Goal: Information Seeking & Learning: Learn about a topic

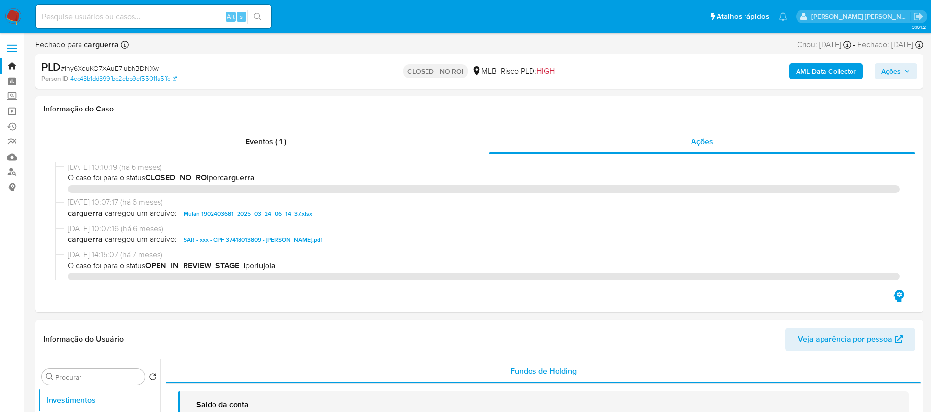
select select "10"
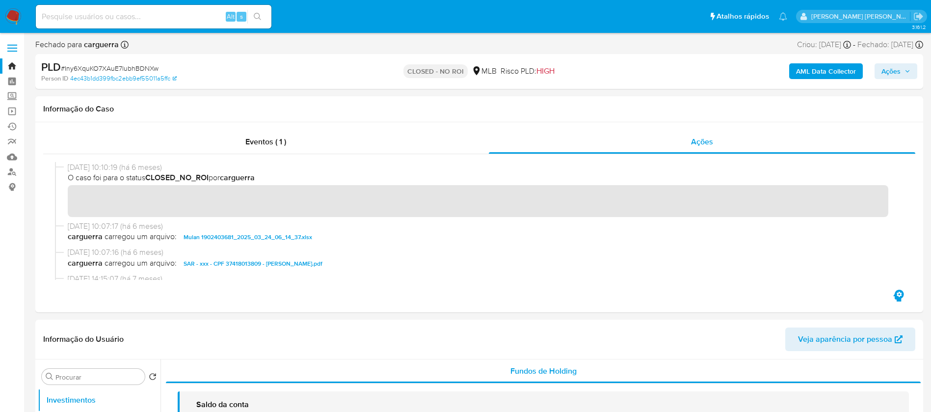
click at [173, 15] on input at bounding box center [154, 16] width 236 height 13
paste input "Iny6XquKO7XAuE7lubhBDNXw"
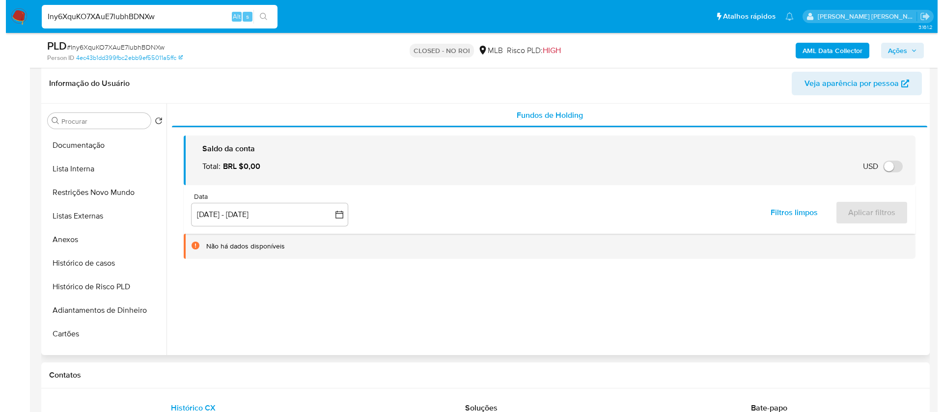
scroll to position [149, 0]
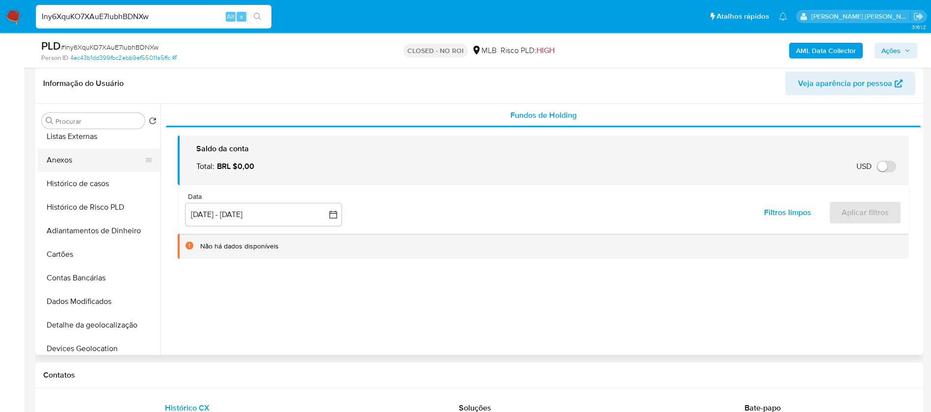
click at [59, 158] on button "Anexos" at bounding box center [95, 160] width 115 height 24
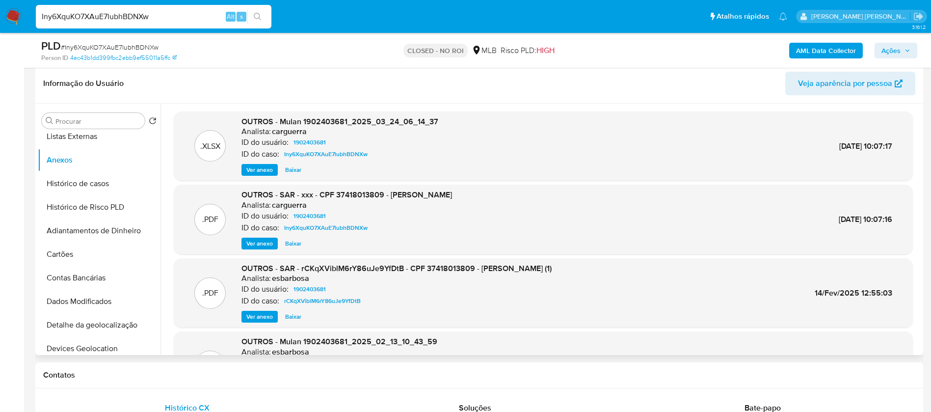
click at [253, 168] on span "Ver anexo" at bounding box center [259, 170] width 27 height 10
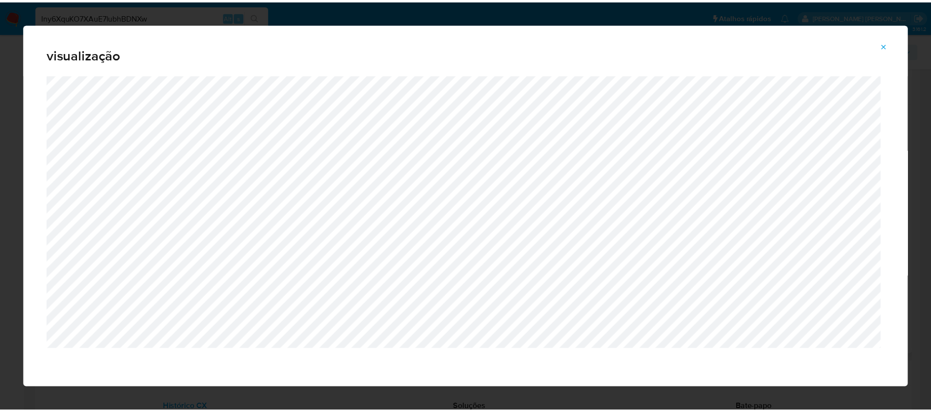
scroll to position [0, 0]
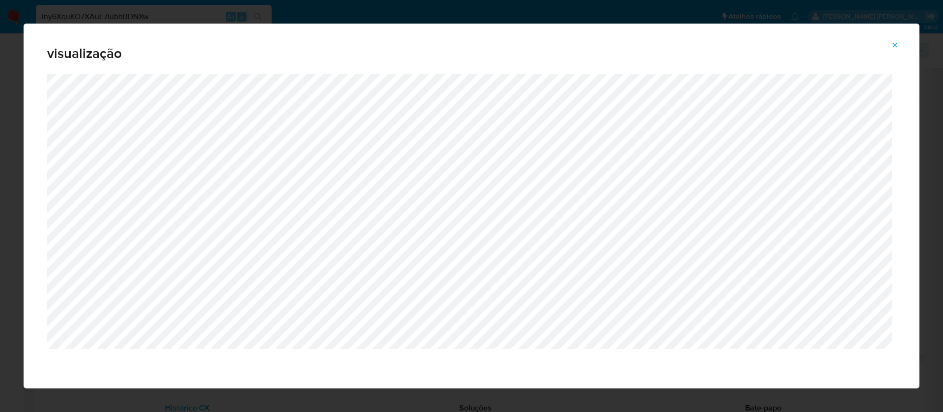
click at [895, 44] on icon "Attachment preview" at bounding box center [894, 45] width 4 height 4
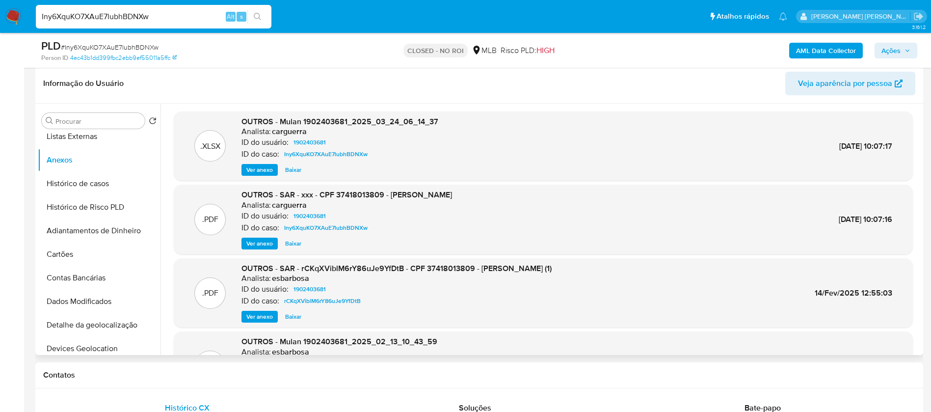
click at [291, 170] on span "Baixar" at bounding box center [293, 170] width 16 height 10
click at [292, 243] on span "Baixar" at bounding box center [293, 244] width 16 height 10
click at [77, 17] on input "Iny6XquKO7XAuE7lubhBDNXw" at bounding box center [154, 16] width 236 height 13
paste input "HnYXNxY6SwAK7qRprqSaCta"
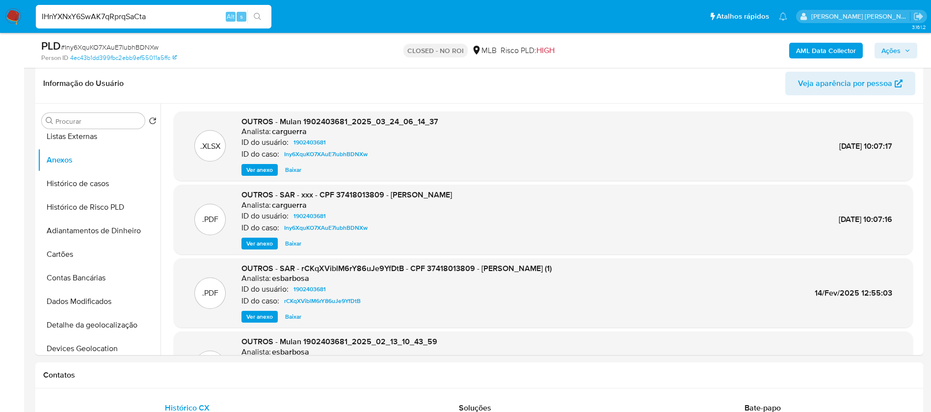
type input "IHnYXNxY6SwAK7qRprqSaCta"
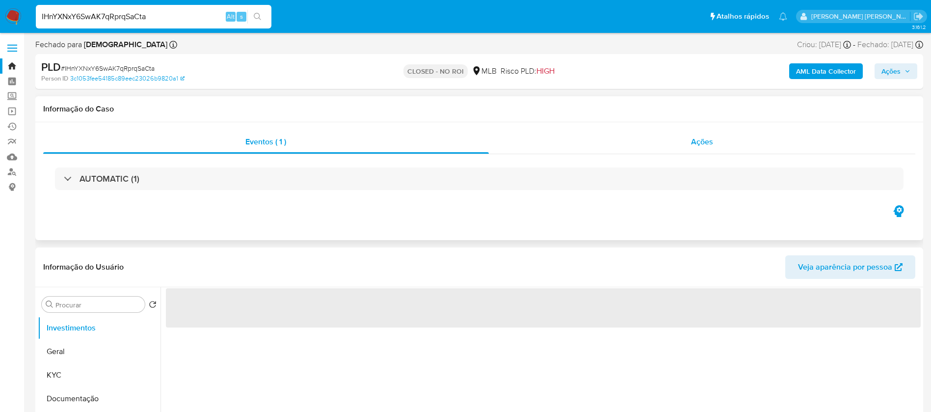
click at [699, 141] on span "Ações" at bounding box center [702, 141] width 22 height 11
select select "10"
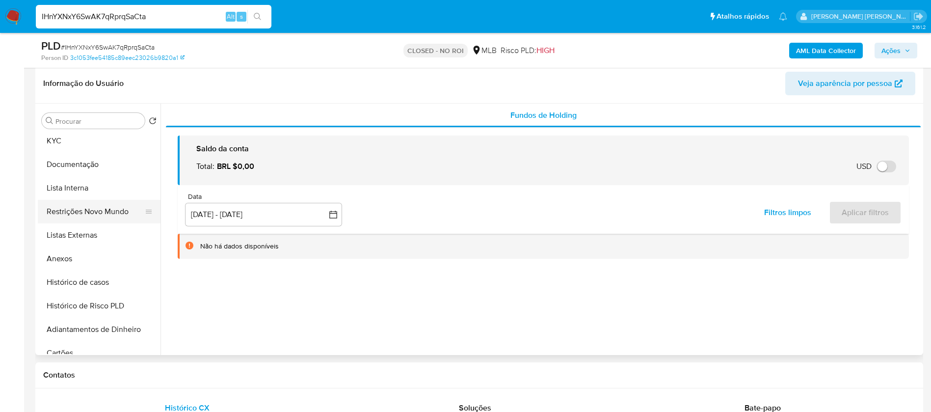
scroll to position [74, 0]
click at [56, 237] on button "Anexos" at bounding box center [95, 236] width 115 height 24
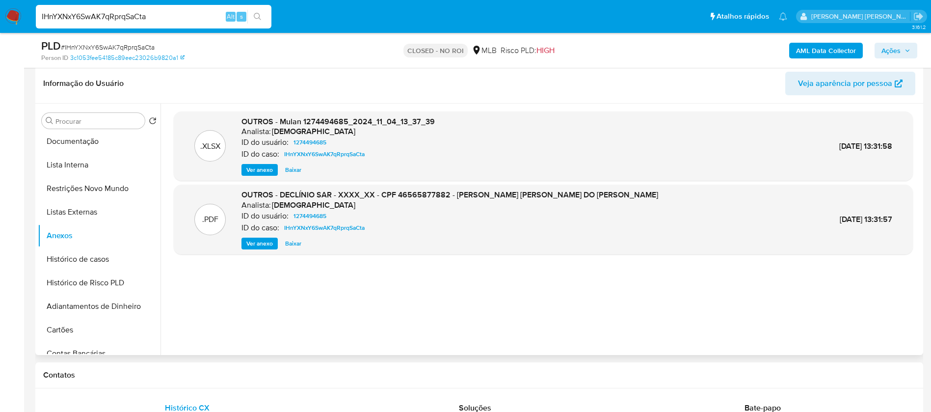
click at [291, 245] on span "Baixar" at bounding box center [293, 244] width 16 height 10
click at [76, 12] on input "IHnYXNxY6SwAK7qRprqSaCta" at bounding box center [154, 16] width 236 height 13
click at [77, 12] on input "IHnYXNxY6SwAK7qRprqSaCta" at bounding box center [154, 16] width 236 height 13
paste input "i"
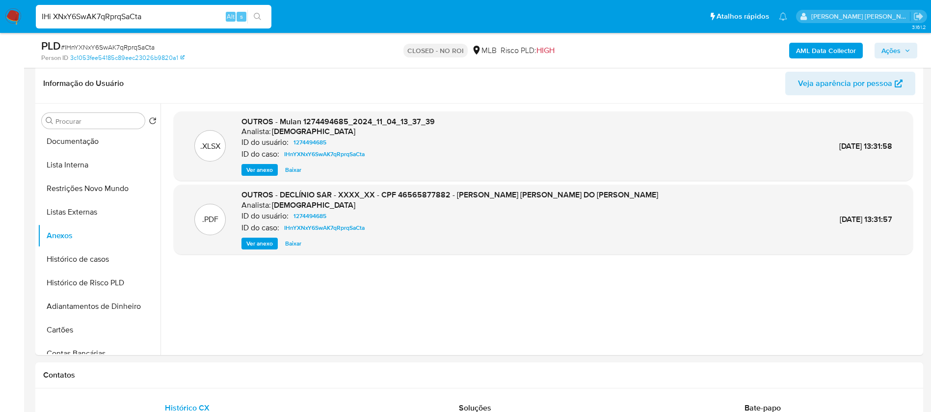
type input "IHi XNxY6SwAK7qRprqSaCta"
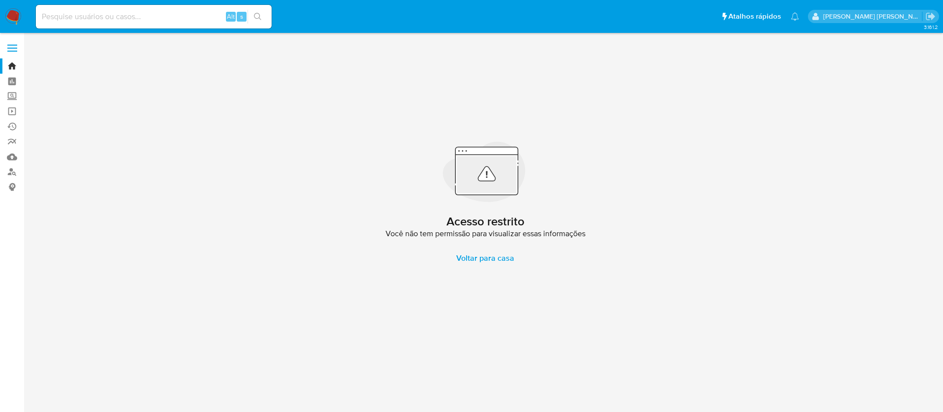
click at [158, 13] on input at bounding box center [154, 16] width 236 height 13
paste input "IHnYXNxY6SwAK7qRprqSaCta"
type input "IHnYXNxY6SwAK7qRprqSaCta"
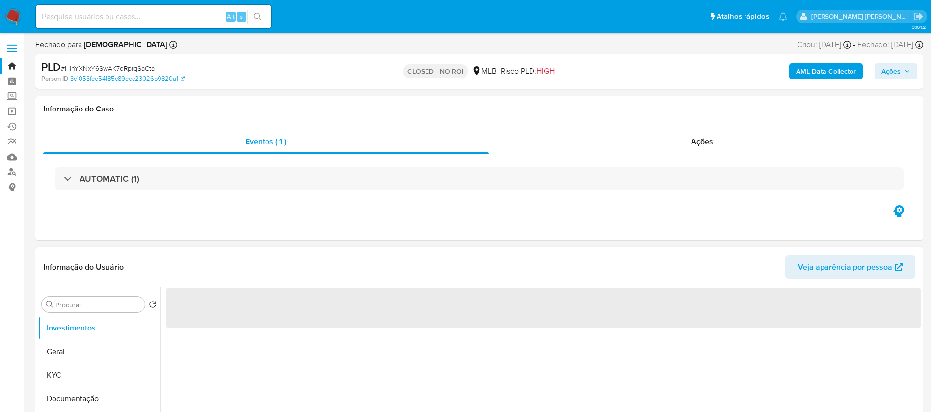
select select "10"
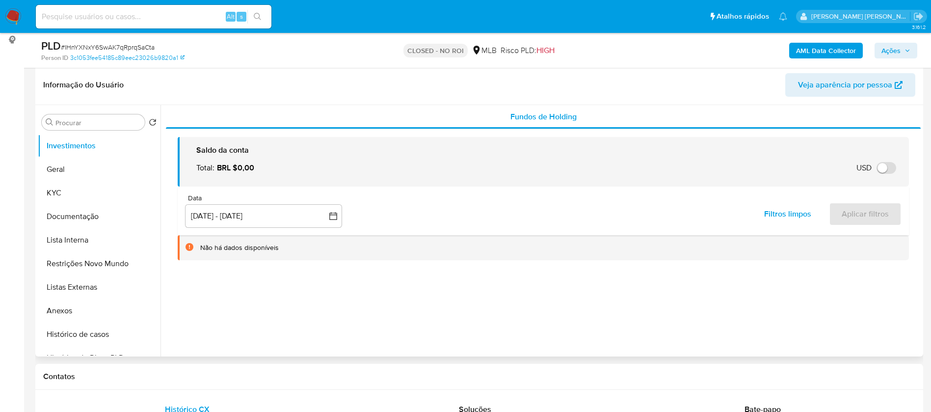
scroll to position [35, 0]
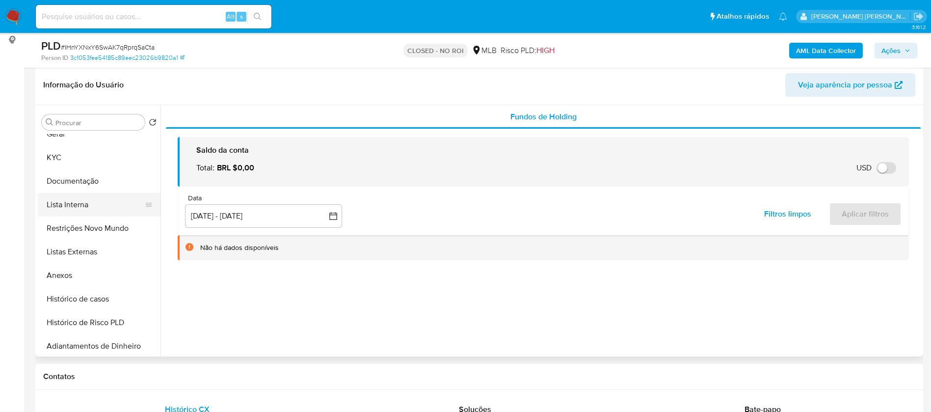
click at [85, 204] on button "Lista Interna" at bounding box center [95, 205] width 115 height 24
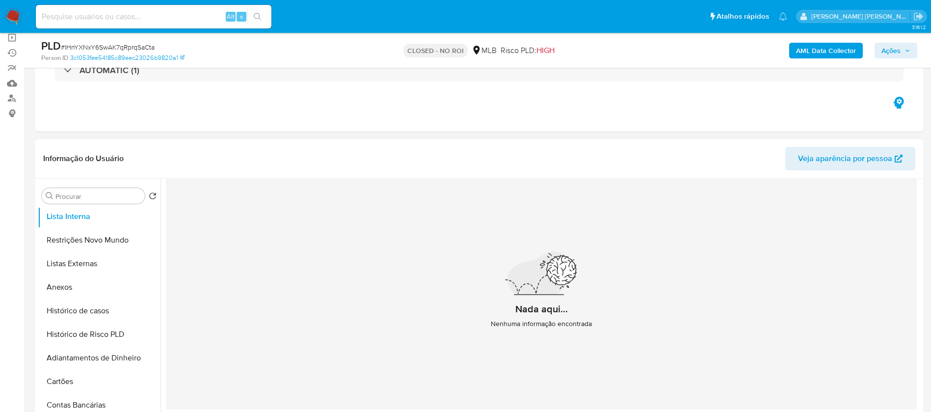
scroll to position [0, 0]
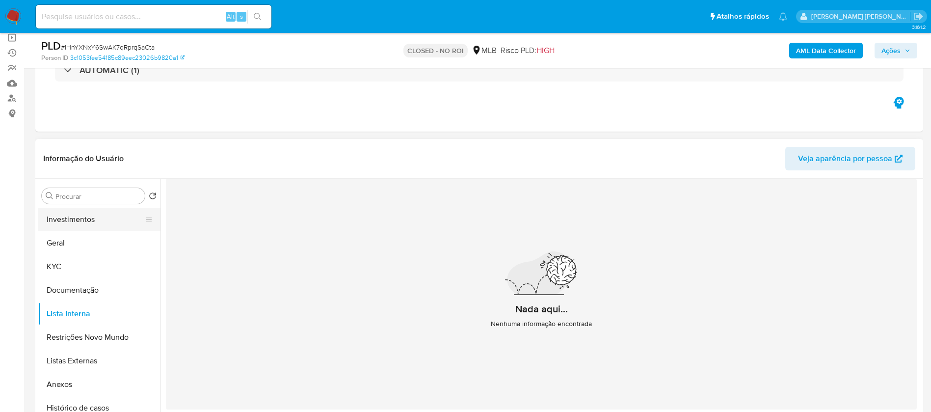
click at [72, 222] on button "Investimentos" at bounding box center [95, 220] width 115 height 24
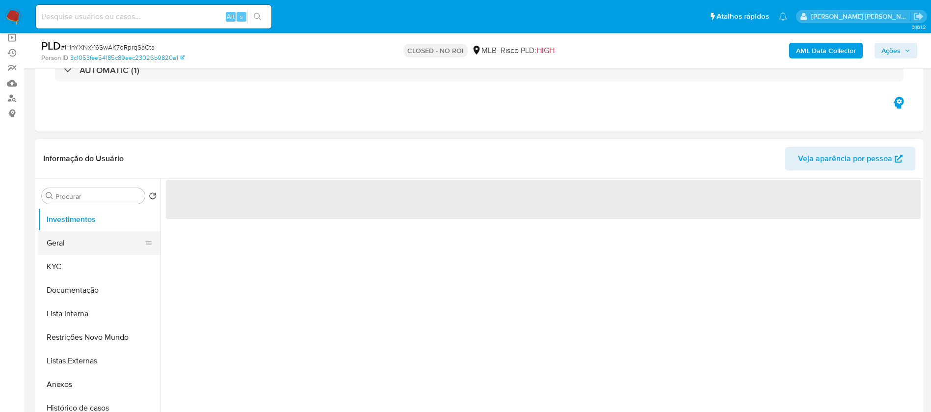
click at [61, 241] on button "Geral" at bounding box center [95, 243] width 115 height 24
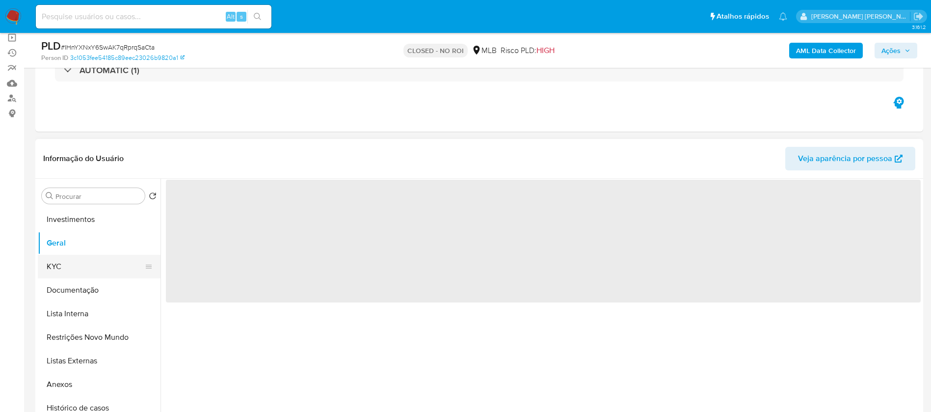
click at [60, 266] on button "KYC" at bounding box center [95, 267] width 115 height 24
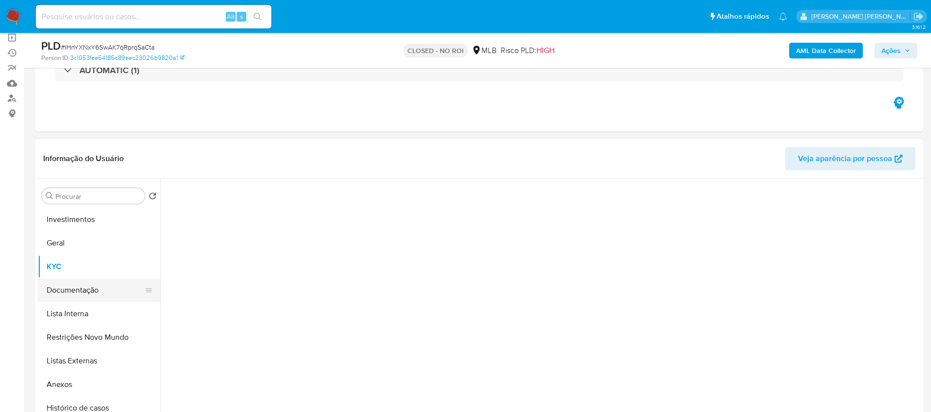
click at [68, 289] on button "Documentação" at bounding box center [95, 290] width 115 height 24
click at [72, 313] on button "Lista Interna" at bounding box center [95, 314] width 115 height 24
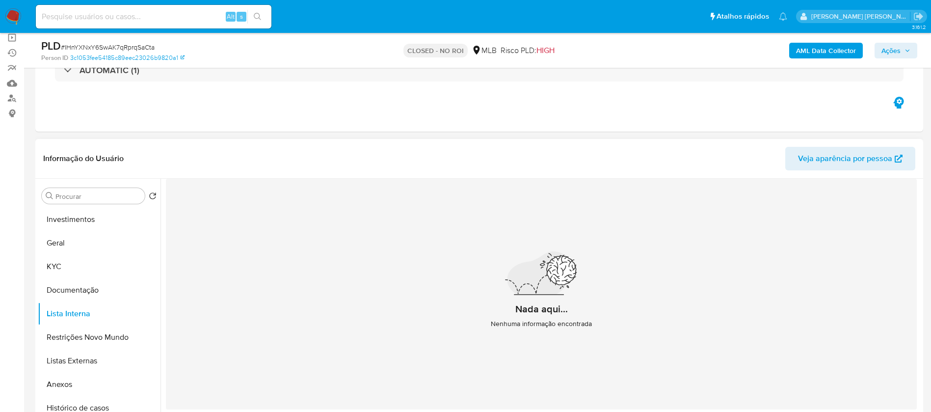
scroll to position [221, 0]
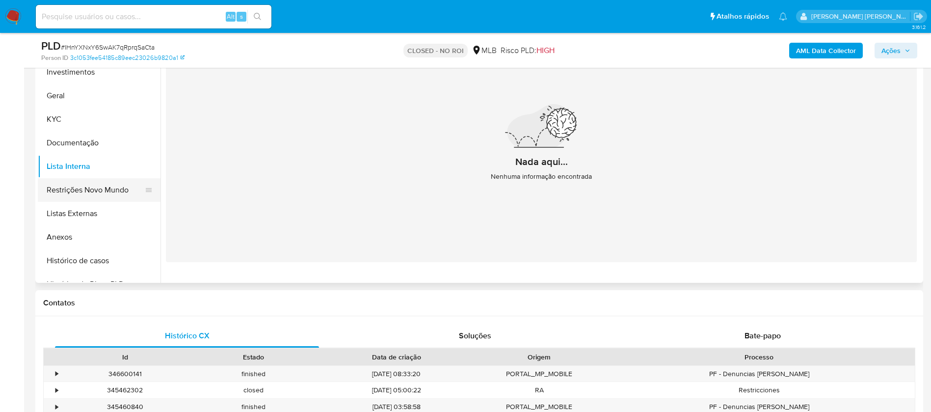
click at [83, 184] on button "Restrições Novo Mundo" at bounding box center [95, 190] width 115 height 24
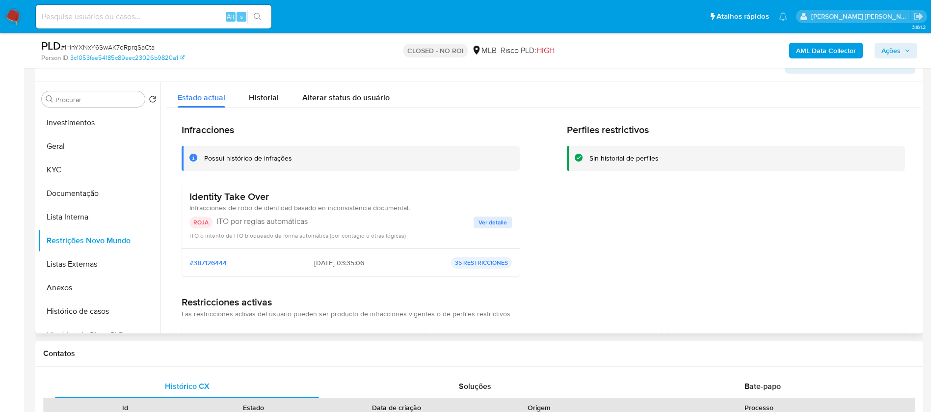
scroll to position [147, 0]
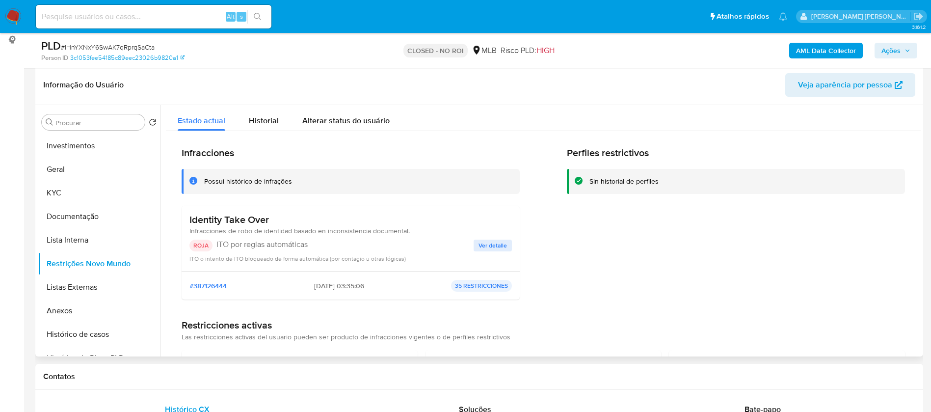
click at [486, 241] on span "Ver detalle" at bounding box center [493, 246] width 28 height 10
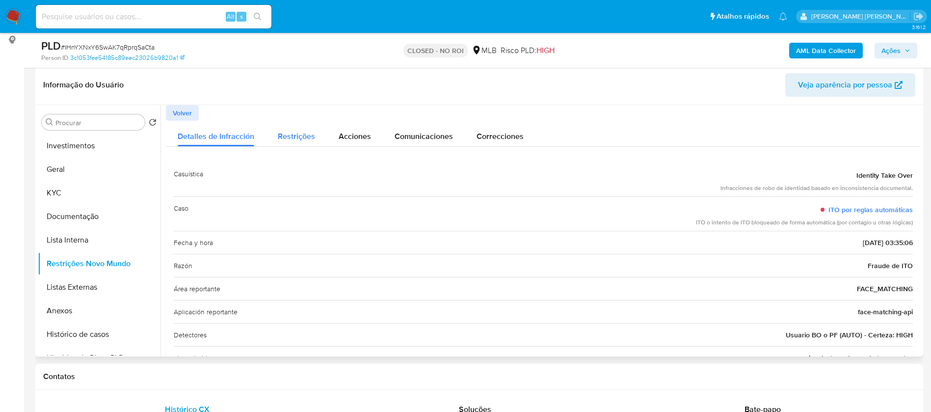
click at [297, 137] on span "Restrições" at bounding box center [296, 136] width 37 height 11
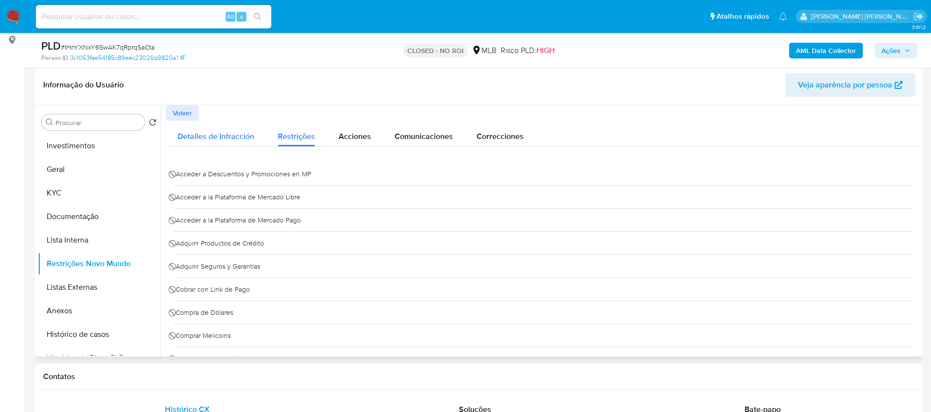
click at [226, 132] on span "Detalles de Infracción" at bounding box center [216, 136] width 77 height 11
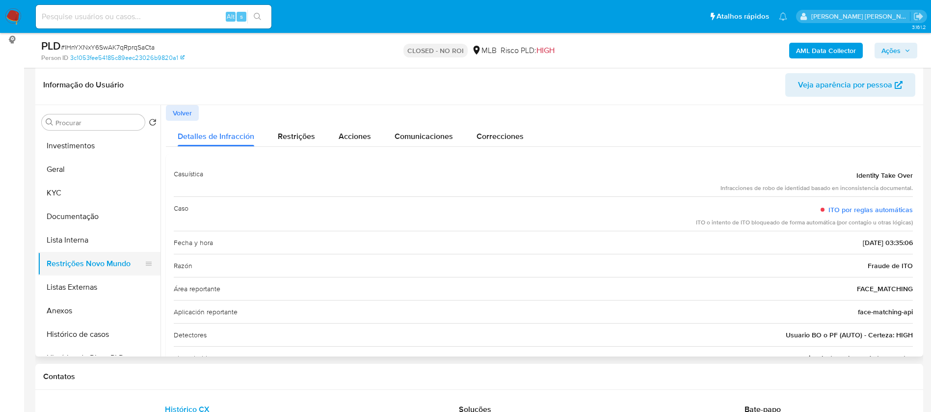
click at [117, 261] on button "Restrições Novo Mundo" at bounding box center [95, 264] width 115 height 24
click at [295, 136] on span "Restrições" at bounding box center [296, 136] width 37 height 11
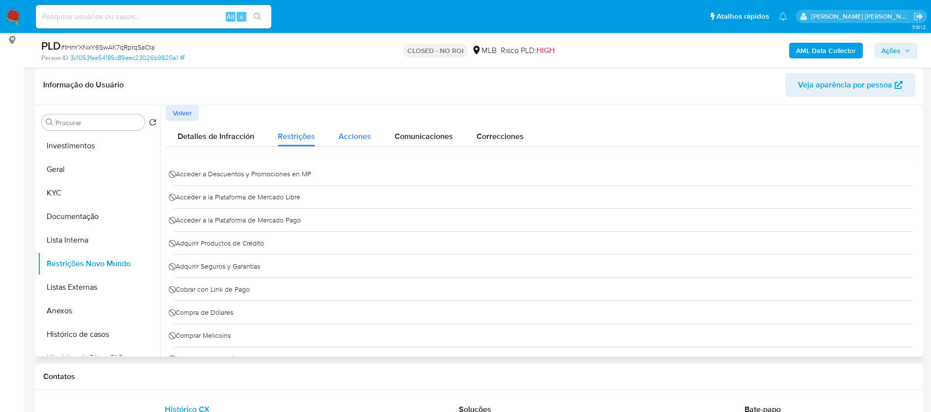
click at [343, 135] on span "Acciones" at bounding box center [355, 136] width 32 height 11
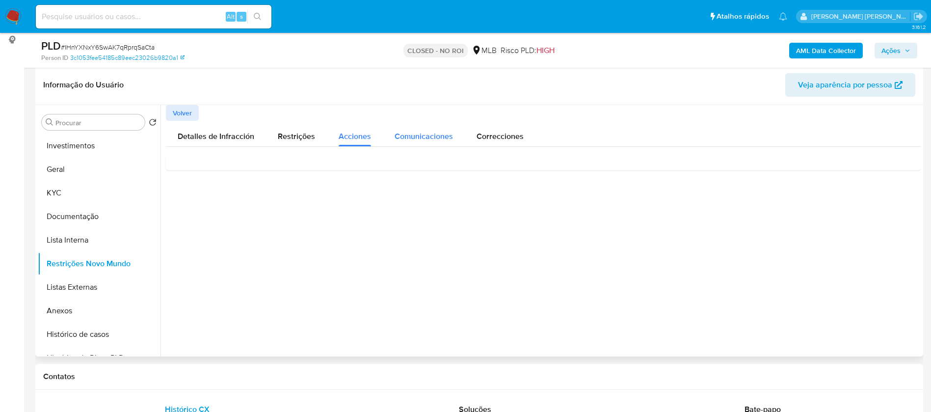
click at [414, 136] on span "Comunicaciones" at bounding box center [424, 136] width 58 height 11
click at [506, 138] on span "Correcciones" at bounding box center [500, 136] width 47 height 11
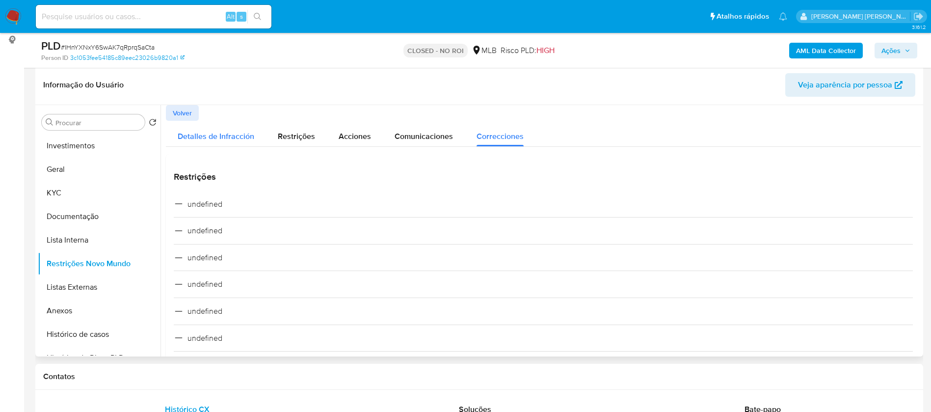
click at [227, 138] on span "Detalles de Infracción" at bounding box center [216, 136] width 77 height 11
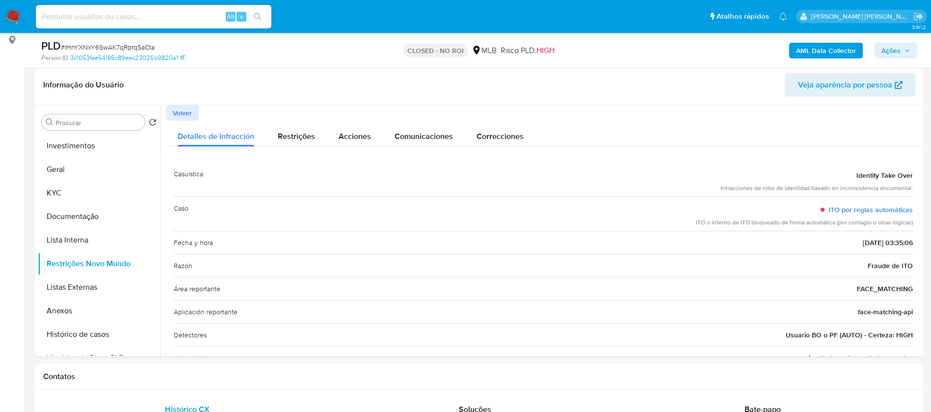
click at [76, 19] on input at bounding box center [154, 16] width 236 height 13
paste input "Hi5NBEHtuxNfCWd6xME0dFQG"
type input "Hi5NBEHtuxNfCWd6xME0dFQG"
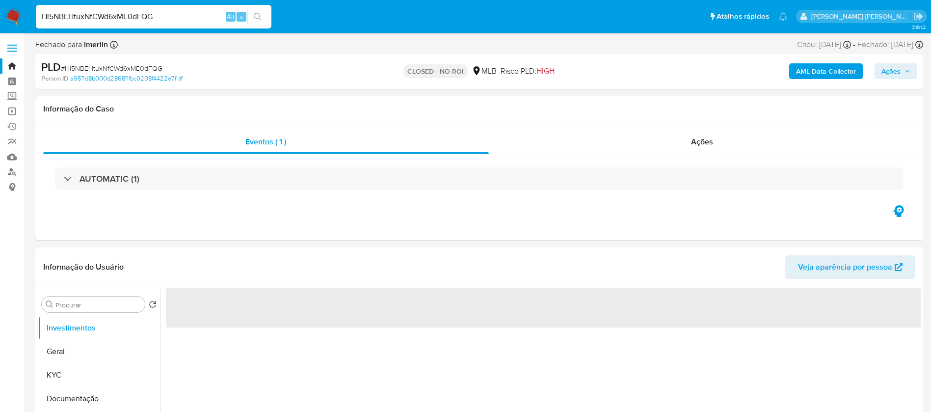
select select "10"
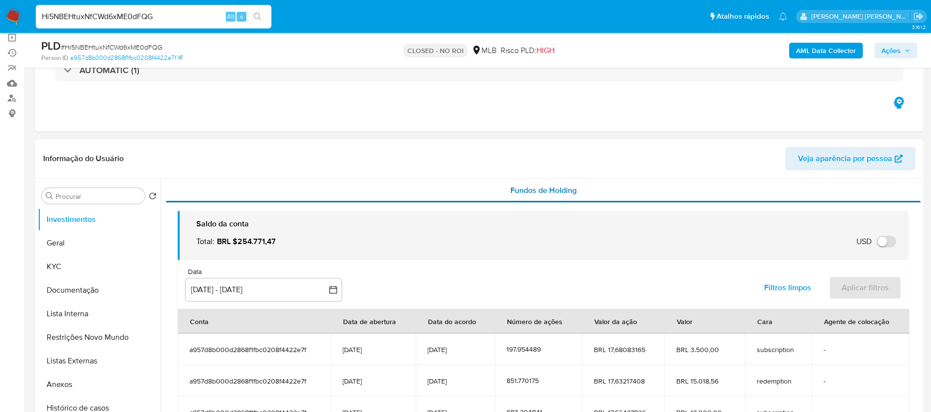
scroll to position [74, 0]
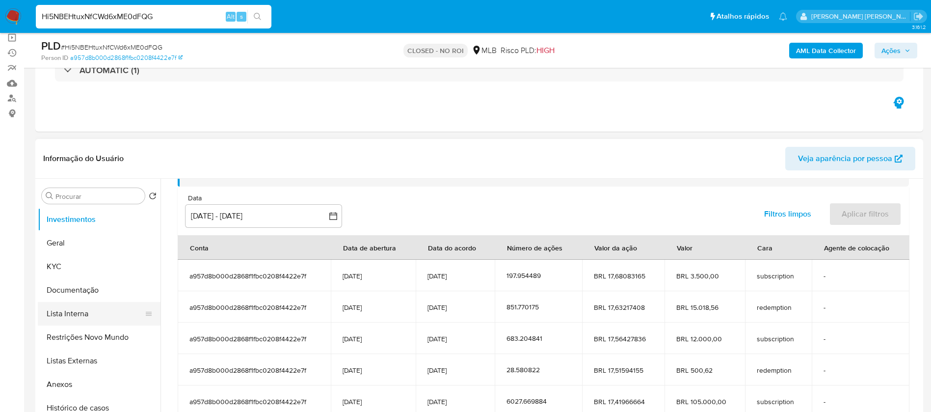
click at [84, 311] on button "Lista Interna" at bounding box center [95, 314] width 115 height 24
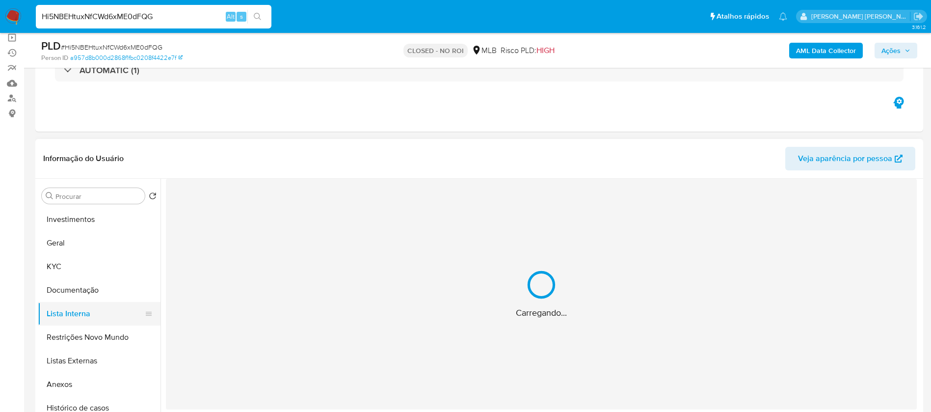
scroll to position [0, 0]
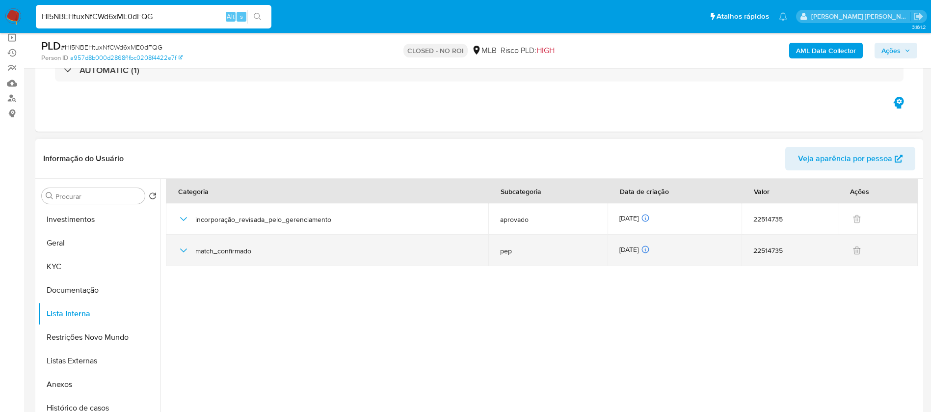
click at [245, 254] on span "match_confirmado" at bounding box center [335, 250] width 281 height 9
click at [186, 253] on icon "button" at bounding box center [184, 250] width 12 height 12
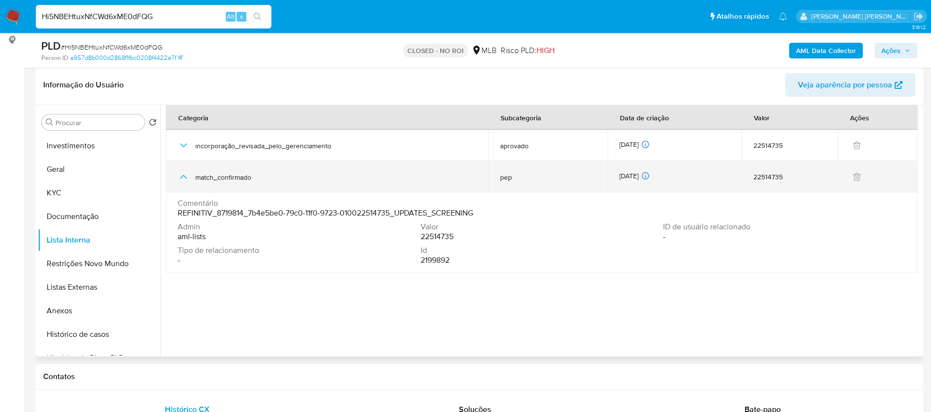
scroll to position [74, 0]
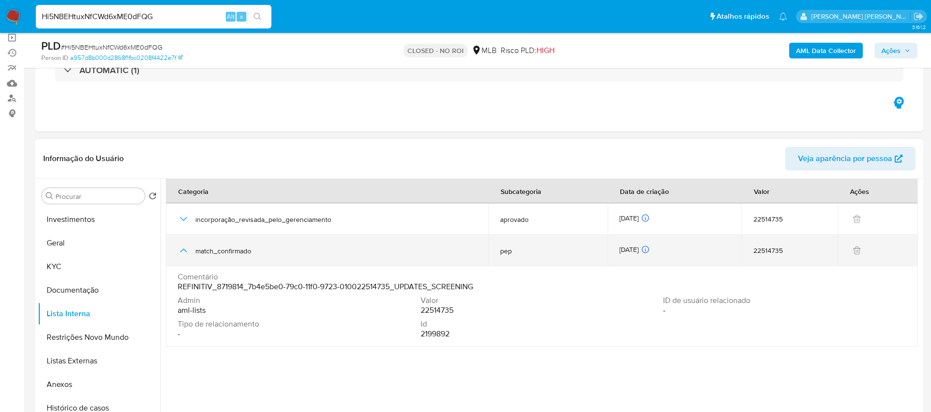
click at [177, 252] on td "match_confirmado" at bounding box center [327, 250] width 323 height 31
click at [181, 254] on icon "button" at bounding box center [184, 250] width 12 height 12
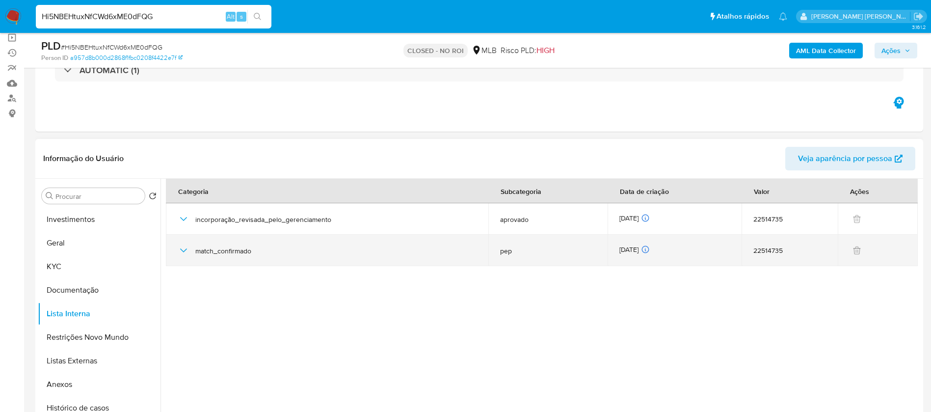
click at [189, 247] on icon "button" at bounding box center [184, 250] width 12 height 12
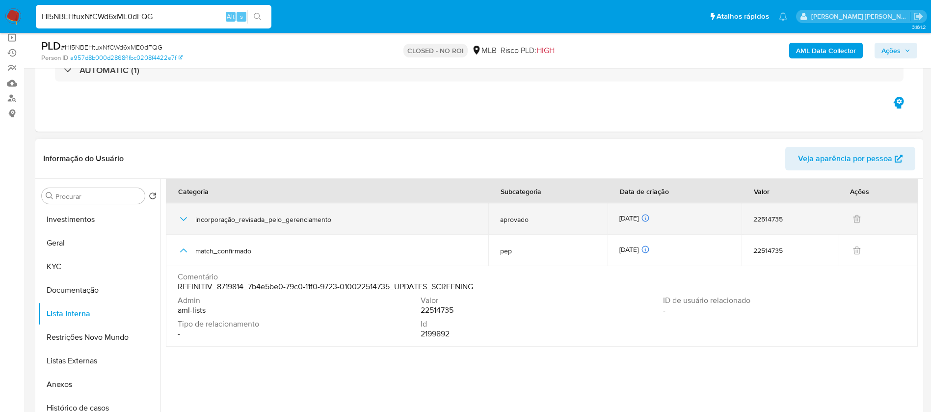
click at [184, 218] on icon "button" at bounding box center [184, 219] width 12 height 12
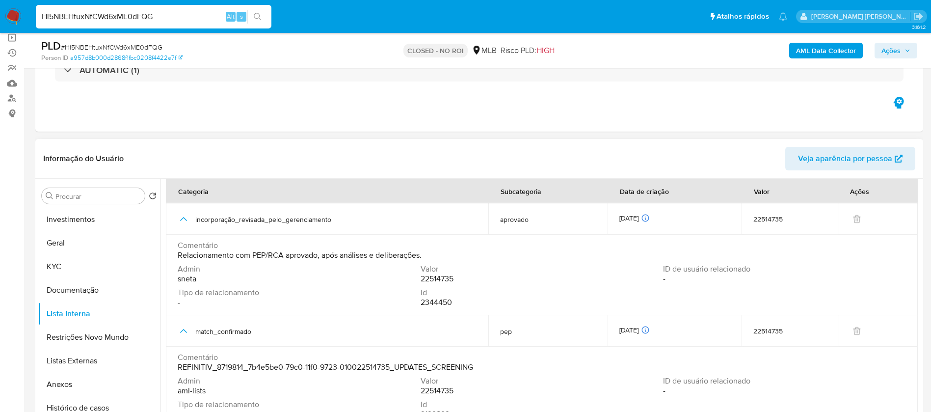
scroll to position [147, 0]
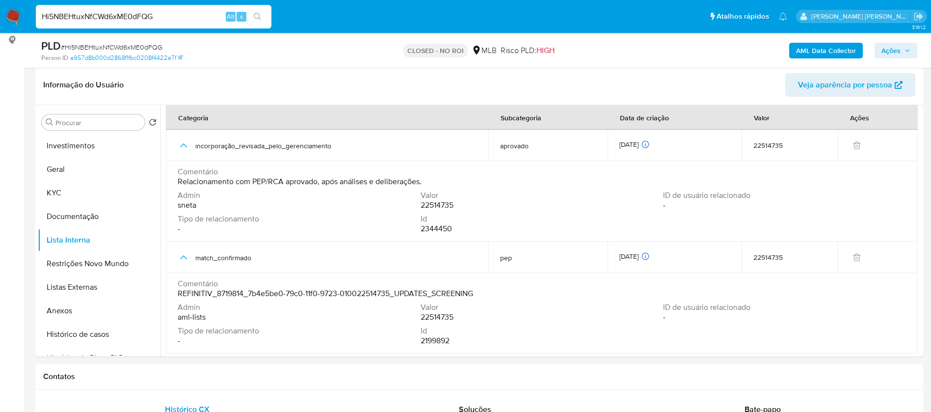
click at [111, 18] on input "Hi5NBEHtuxNfCWd6xME0dFQG" at bounding box center [154, 16] width 236 height 13
click at [13, 14] on img at bounding box center [13, 16] width 17 height 17
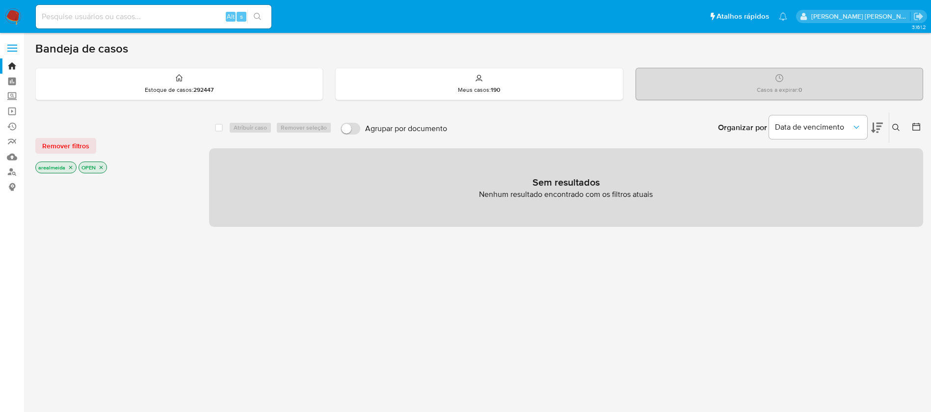
click at [68, 169] on icon "close-filter" at bounding box center [71, 167] width 6 height 6
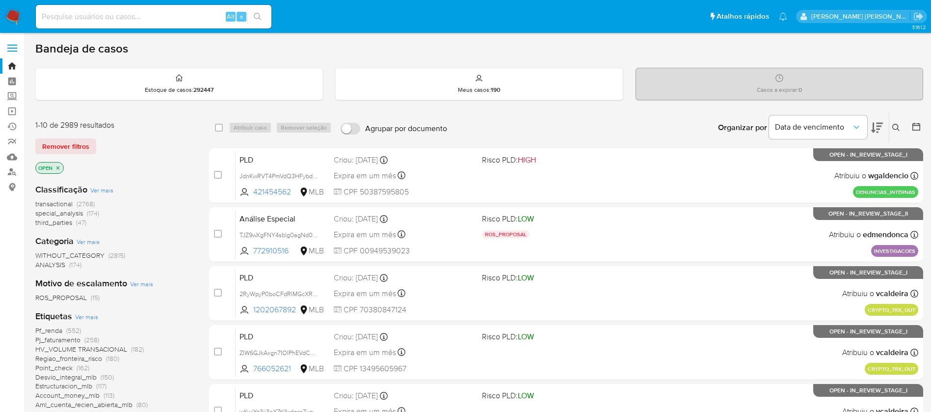
click at [57, 202] on span "transactional" at bounding box center [53, 204] width 37 height 10
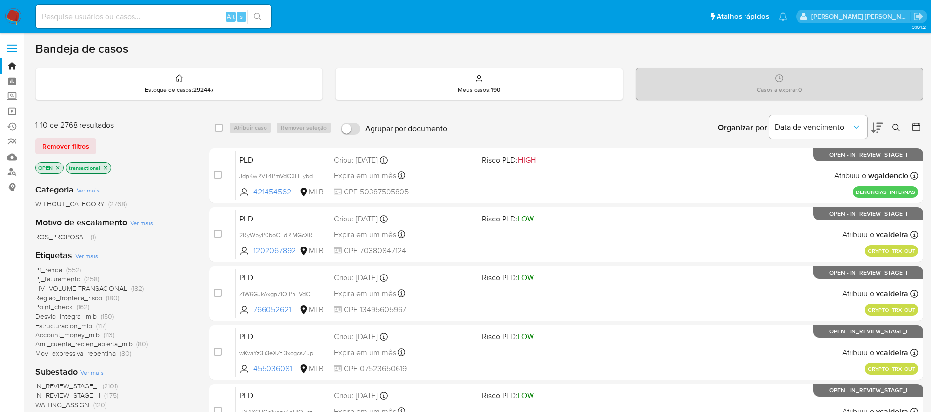
click at [58, 167] on icon "close-filter" at bounding box center [58, 168] width 6 height 6
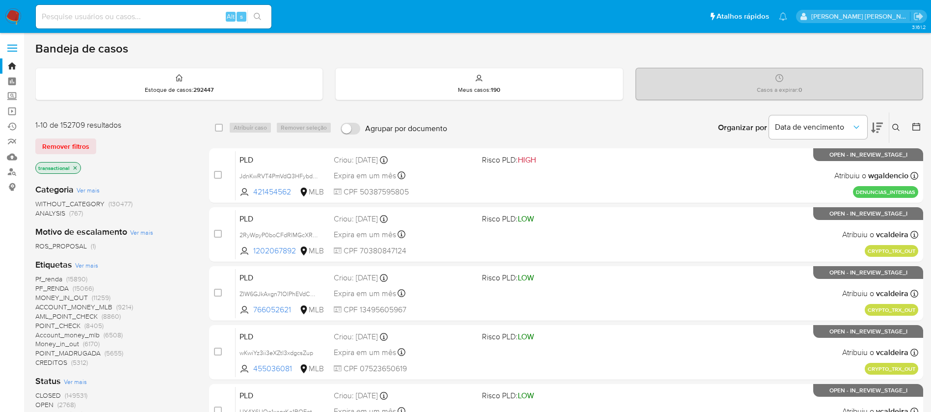
click at [52, 279] on span "Pf_renda" at bounding box center [48, 279] width 27 height 10
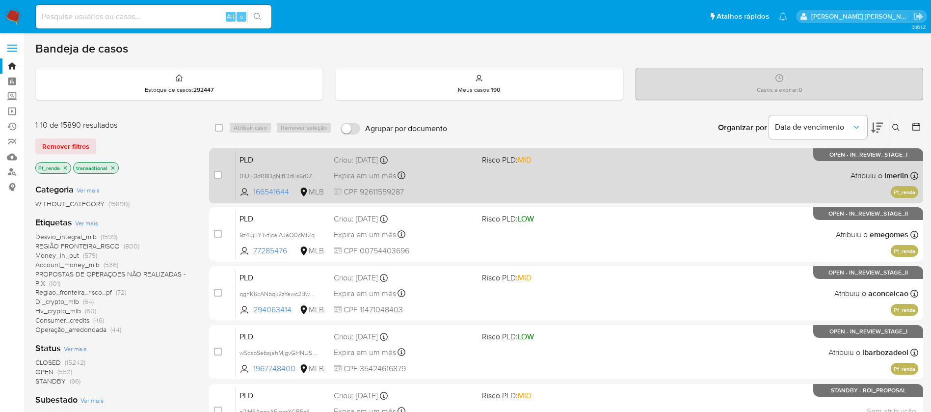
click at [575, 183] on div "PLD 0IUH3dR8DgNlf1DdEs6r0ZUX 166541644 MLB Risco PLD: MID Criou: 12/09/2025 Cri…" at bounding box center [577, 176] width 683 height 50
click at [579, 185] on div "PLD 0IUH3dR8DgNlf1DdEs6r0ZUX 166541644 MLB Risco PLD: MID Criou: 12/09/2025 Cri…" at bounding box center [577, 176] width 683 height 50
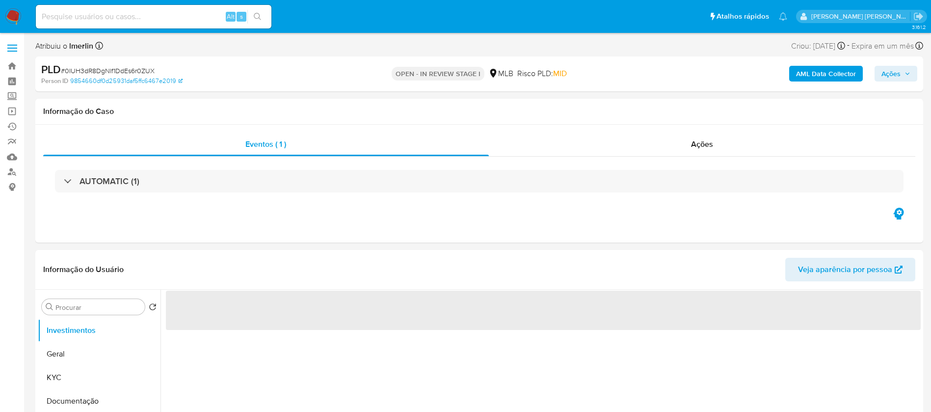
select select "10"
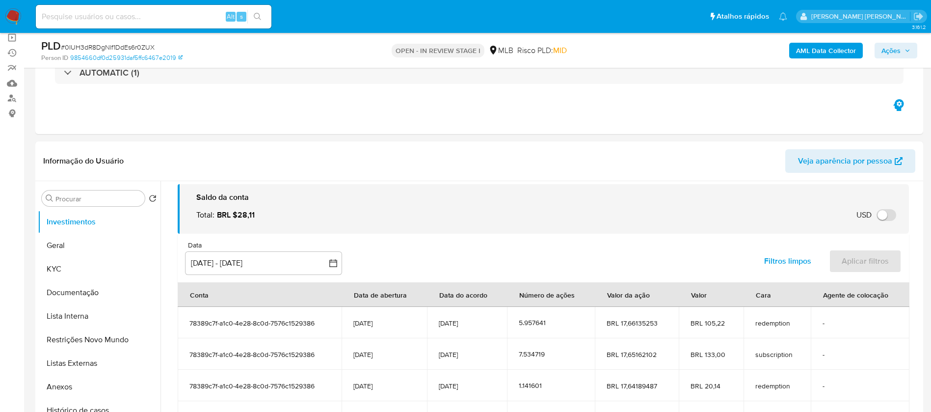
scroll to position [44, 0]
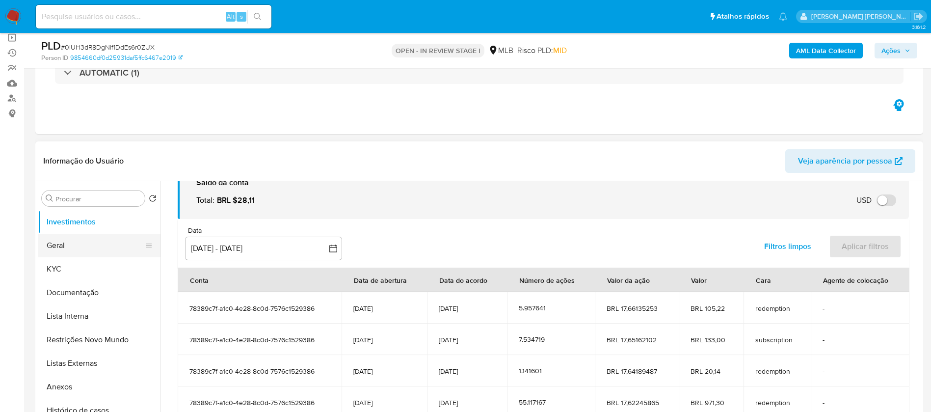
click at [69, 244] on button "Geral" at bounding box center [95, 246] width 115 height 24
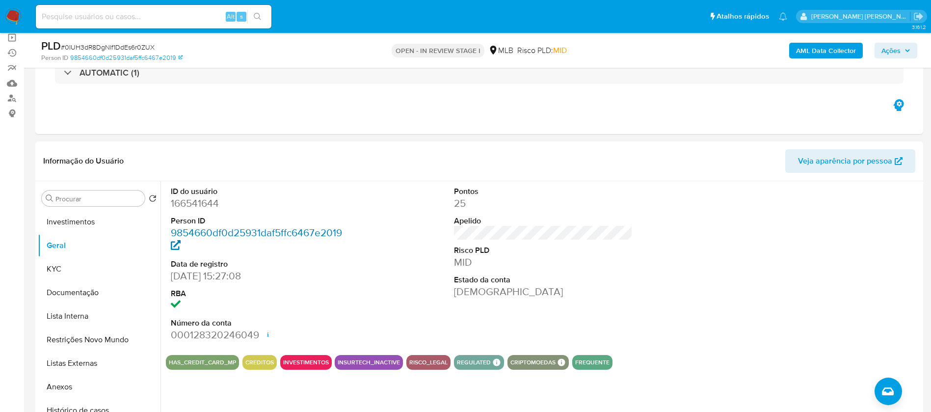
click at [280, 233] on link "9854660df0d25931daf5ffc6467e2019" at bounding box center [256, 239] width 171 height 28
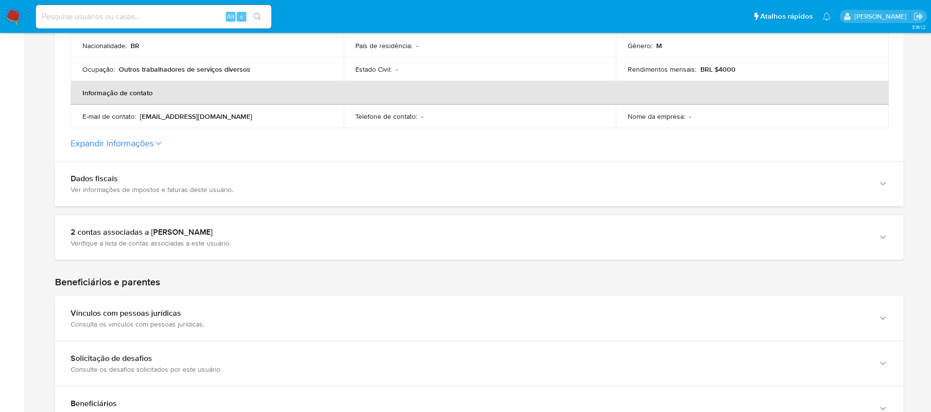
scroll to position [295, 0]
click at [157, 146] on label "Expandir informações" at bounding box center [479, 142] width 817 height 11
click at [154, 146] on button "Expandir informações" at bounding box center [112, 142] width 83 height 11
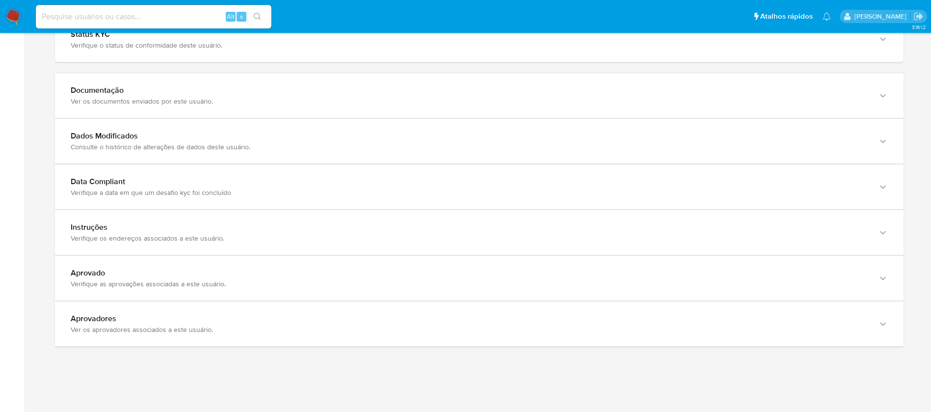
scroll to position [982, 0]
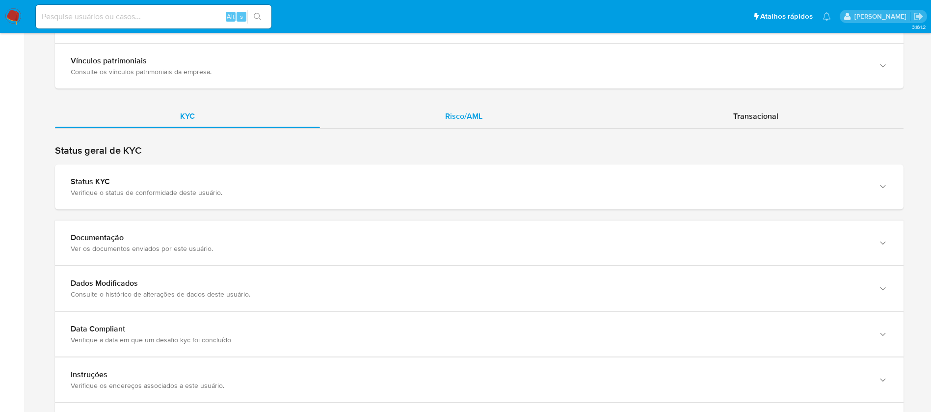
click at [460, 117] on span "Risco/AML" at bounding box center [463, 115] width 37 height 11
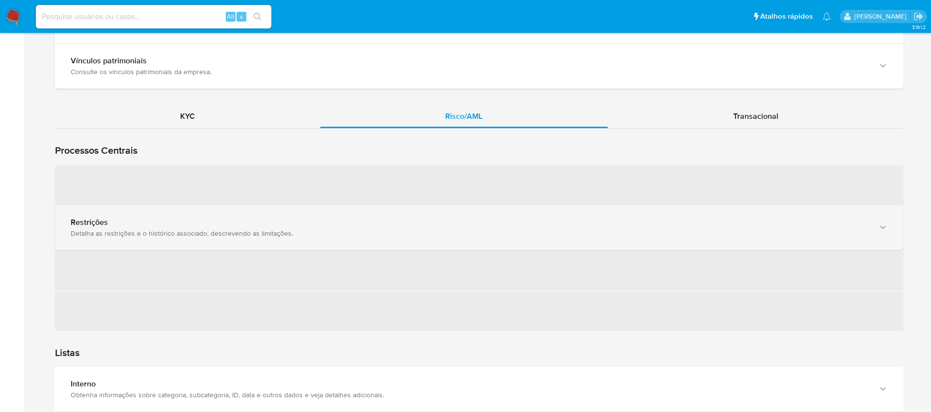
scroll to position [1056, 0]
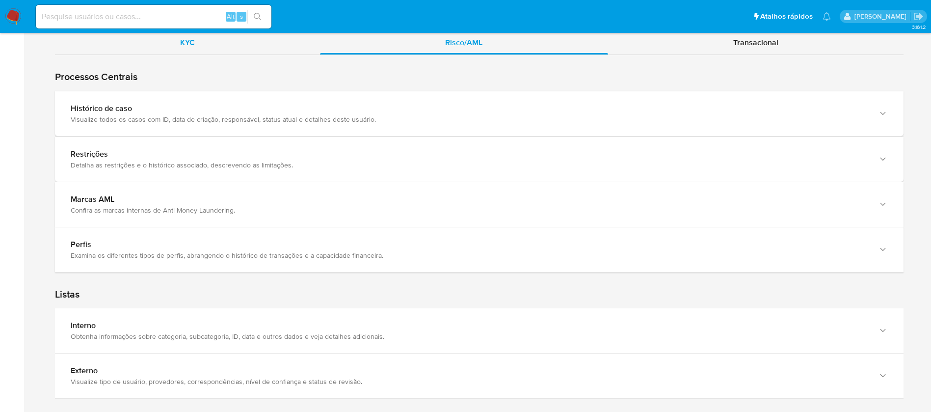
click at [199, 45] on div "KYC" at bounding box center [187, 43] width 265 height 24
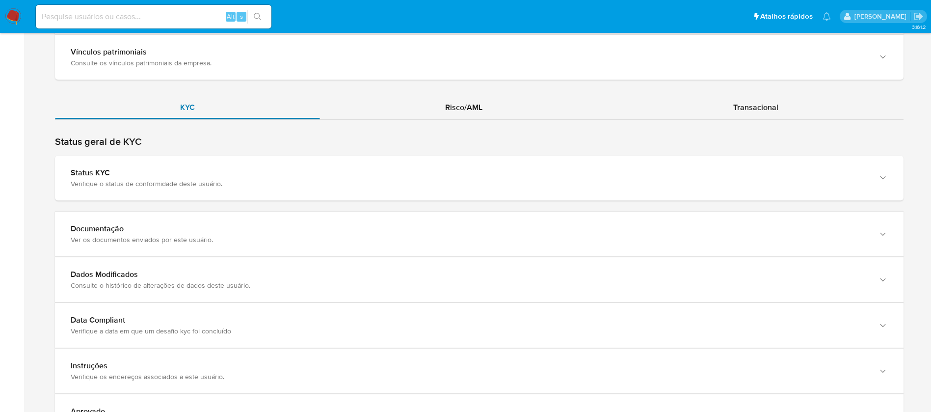
scroll to position [1025, 0]
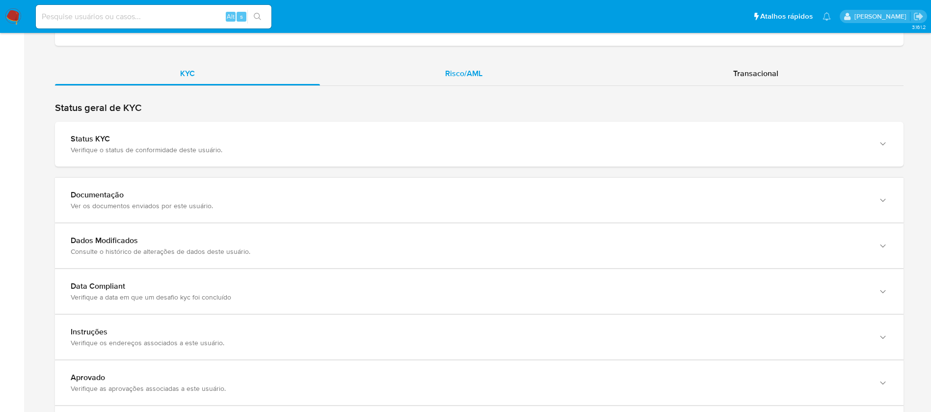
click at [457, 72] on span "Risco/AML" at bounding box center [463, 73] width 37 height 11
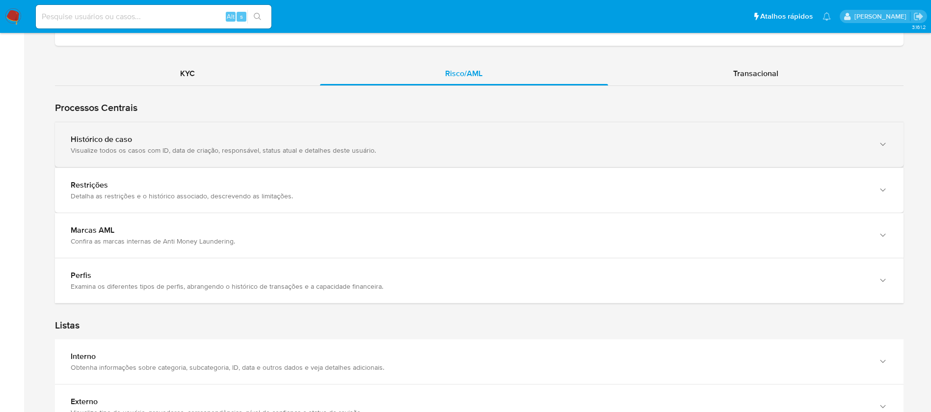
click at [290, 146] on div "Visualize todos os casos com ID, data de criação, responsável, status atual e d…" at bounding box center [470, 150] width 798 height 9
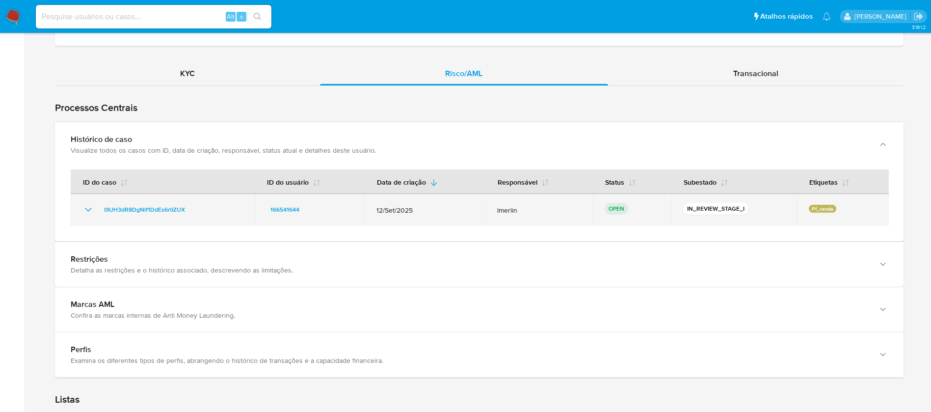
click at [90, 211] on icon "Mostrar/Ocultar" at bounding box center [88, 210] width 12 height 12
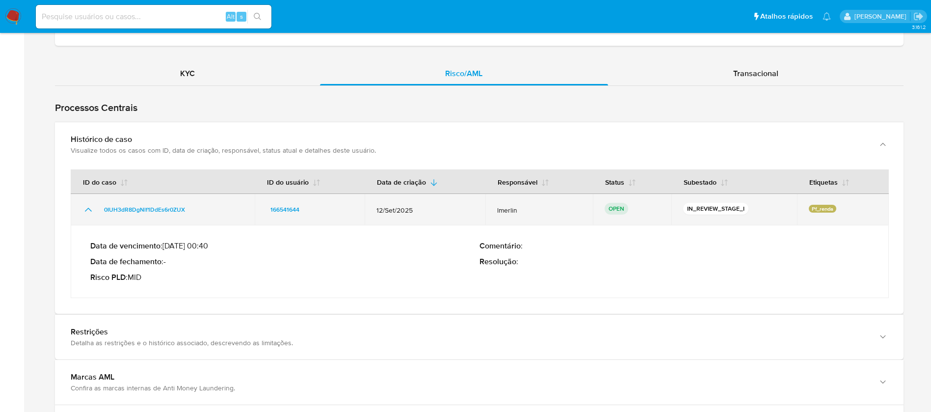
click at [96, 208] on div "0IUH3dR8DgNlf1DdEs6r0ZUX" at bounding box center [162, 210] width 161 height 12
click at [88, 209] on icon "Mostrar/Ocultar" at bounding box center [88, 210] width 12 height 12
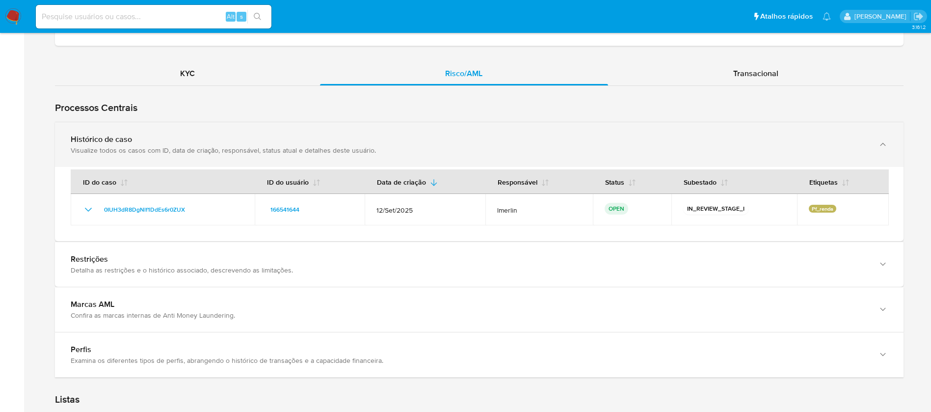
click at [226, 149] on div "Visualize todos os casos com ID, data de criação, responsável, status atual e d…" at bounding box center [470, 150] width 798 height 9
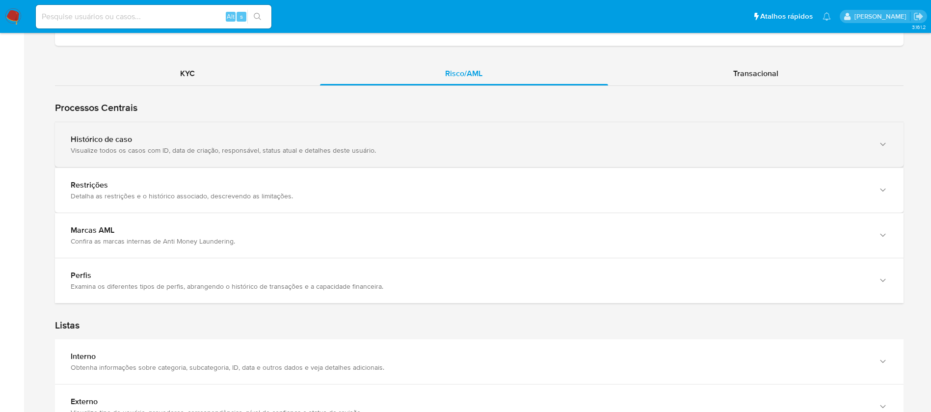
click at [226, 149] on div "Visualize todos os casos com ID, data de criação, responsável, status atual e d…" at bounding box center [470, 150] width 798 height 9
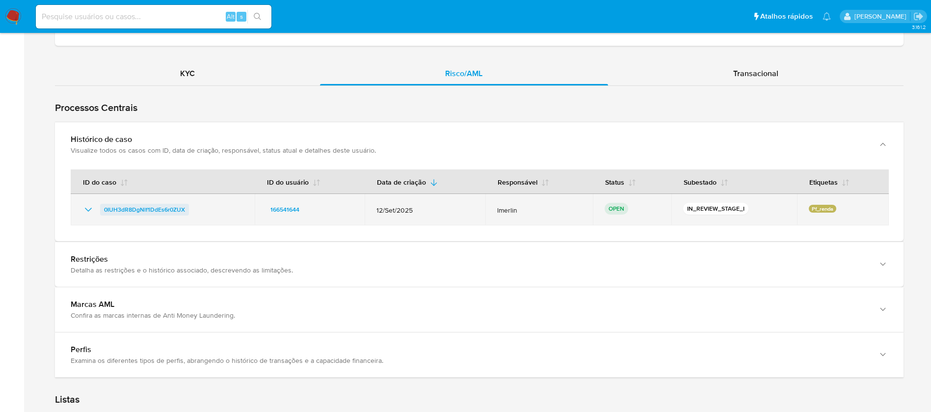
click at [174, 205] on span "0IUH3dR8DgNlf1DdEs6r0ZUX" at bounding box center [144, 210] width 81 height 12
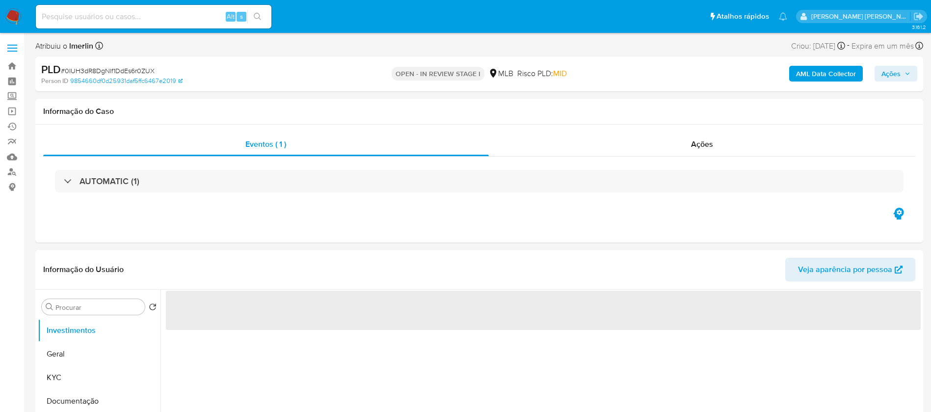
select select "10"
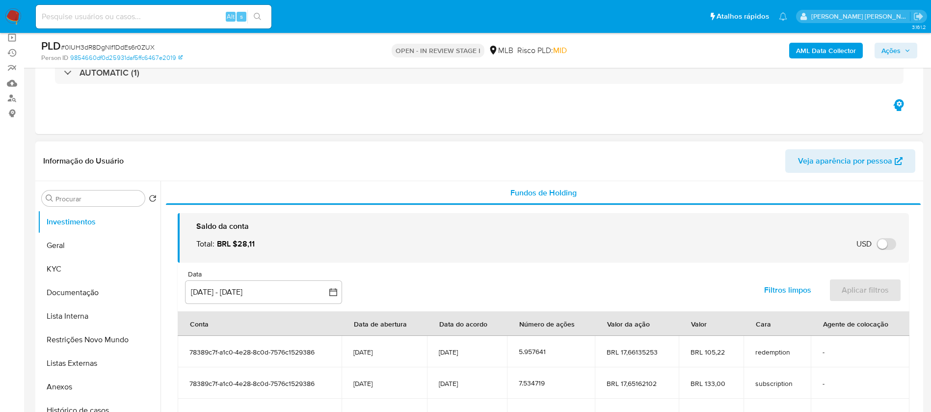
scroll to position [120, 0]
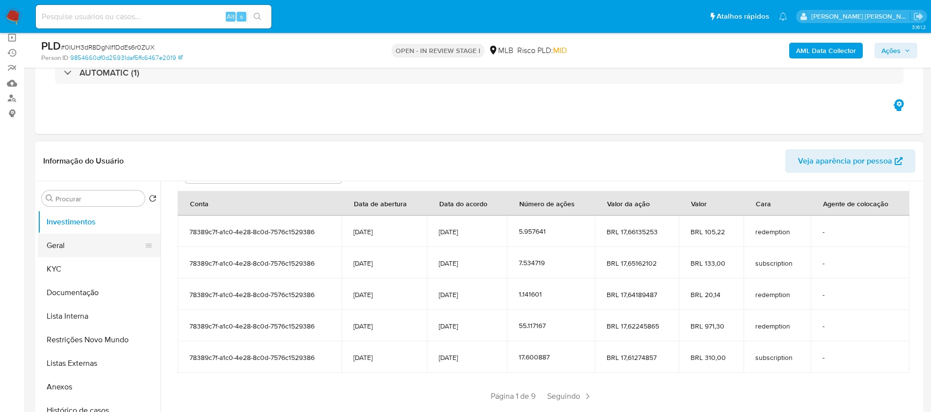
click at [52, 244] on button "Geral" at bounding box center [95, 246] width 115 height 24
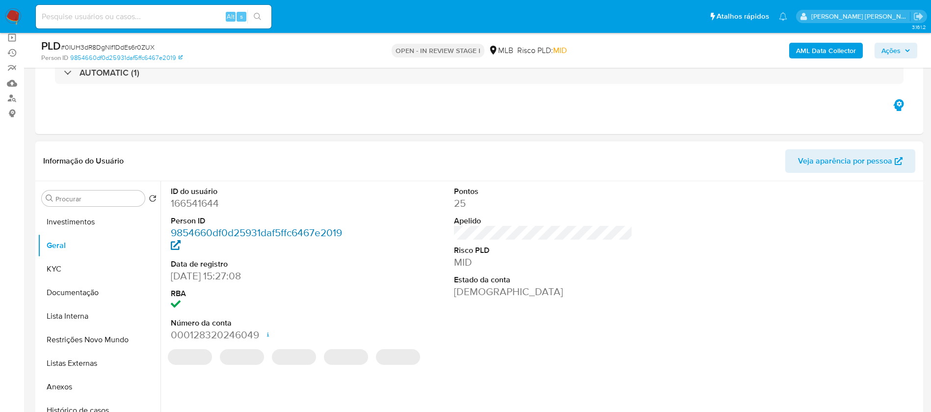
click at [290, 231] on link "9854660df0d25931daf5ffc6467e2019" at bounding box center [256, 239] width 171 height 28
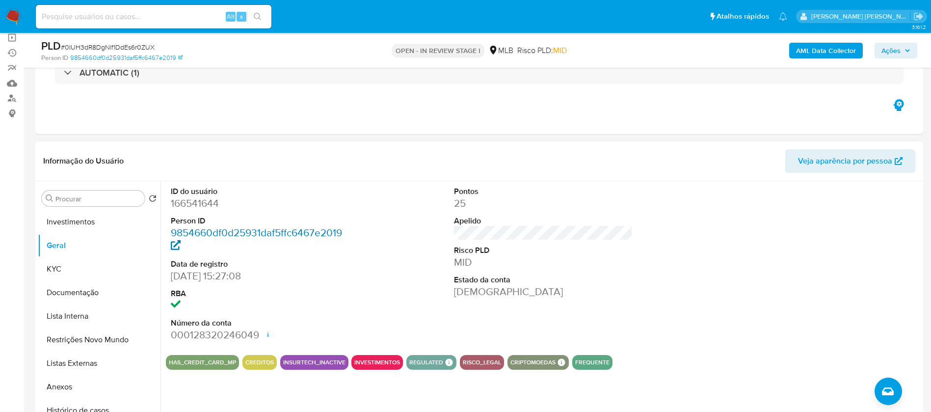
scroll to position [147, 0]
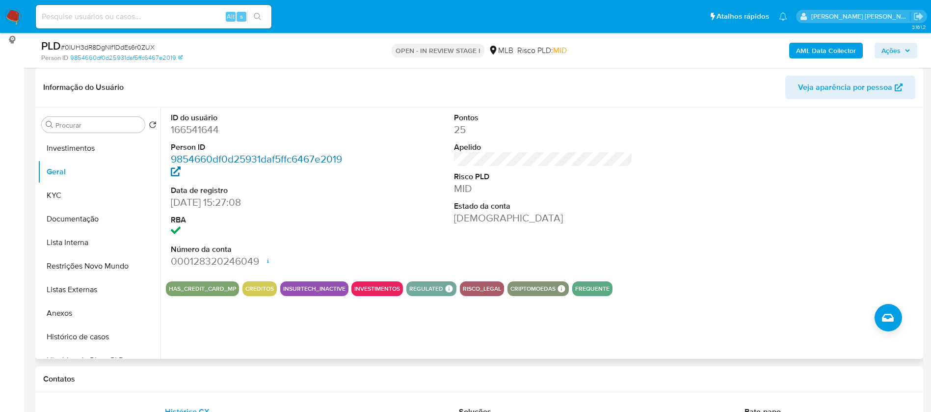
click at [280, 160] on link "9854660df0d25931daf5ffc6467e2019" at bounding box center [256, 166] width 171 height 28
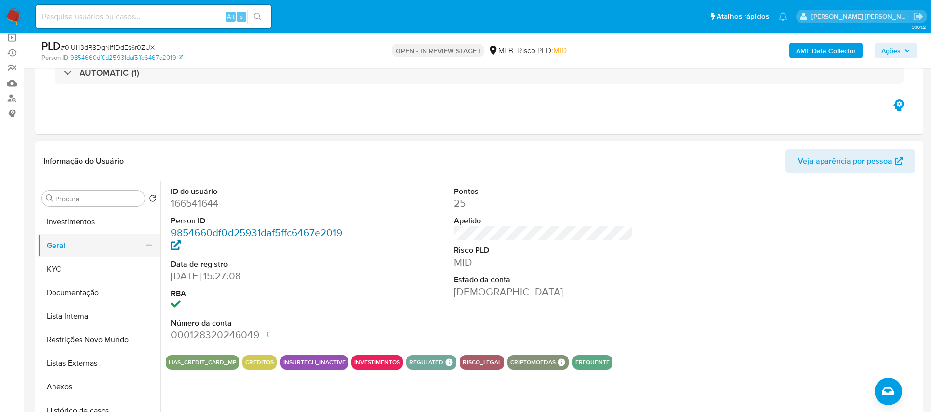
scroll to position [0, 0]
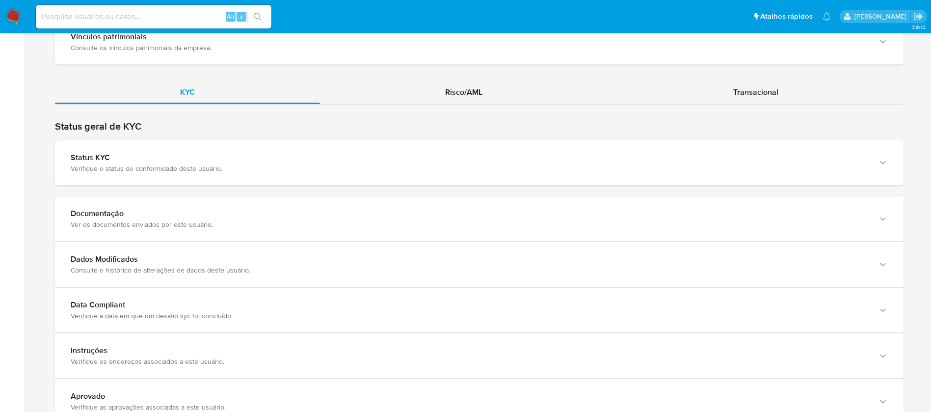
scroll to position [810, 0]
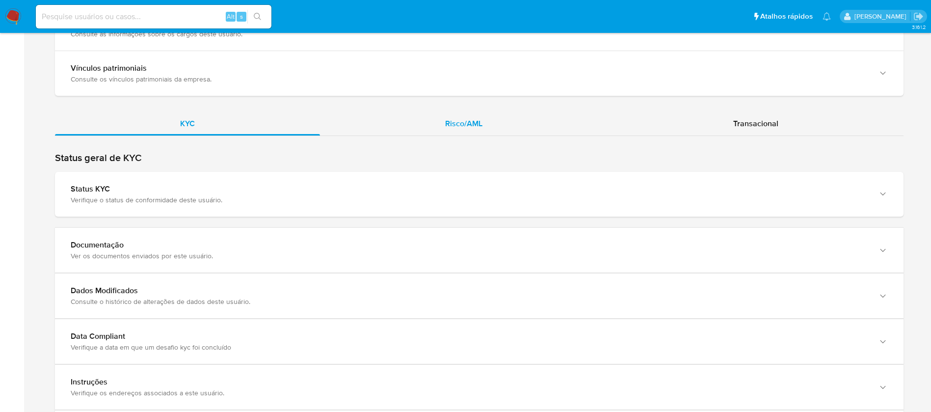
click at [465, 122] on span "Risco/AML" at bounding box center [463, 123] width 37 height 11
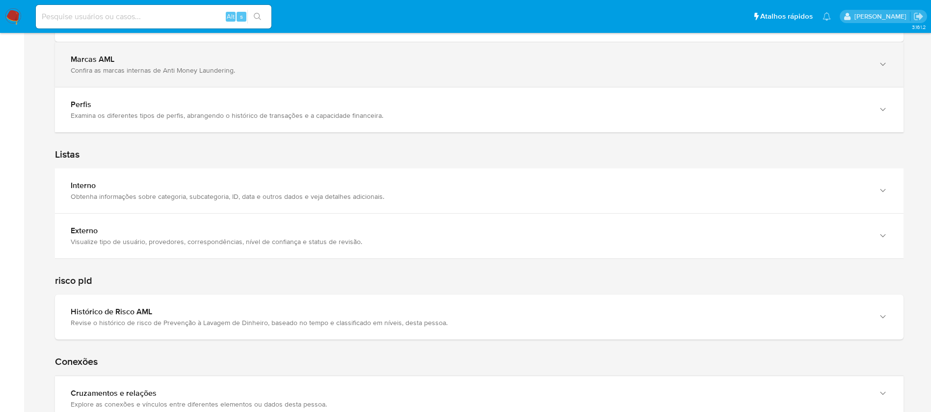
scroll to position [1105, 0]
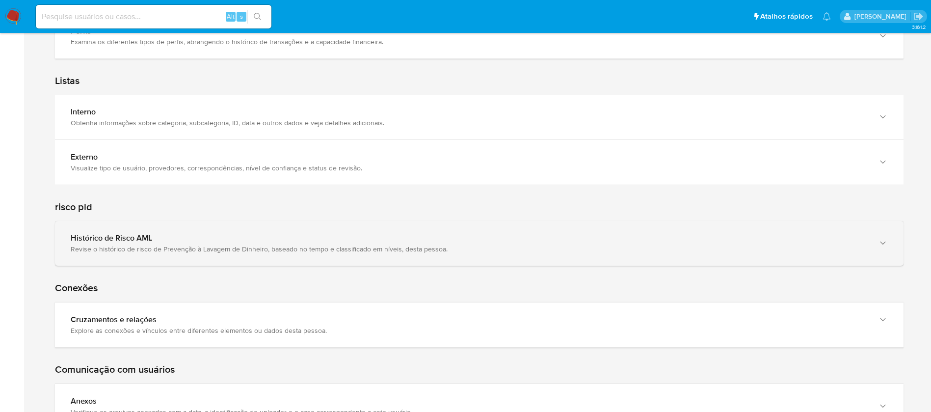
click at [214, 242] on div "Histórico de Risco AML" at bounding box center [470, 238] width 798 height 10
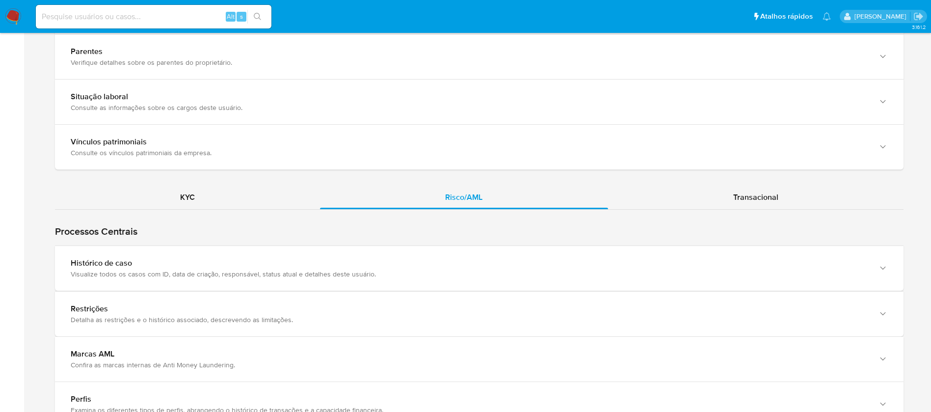
scroll to position [884, 0]
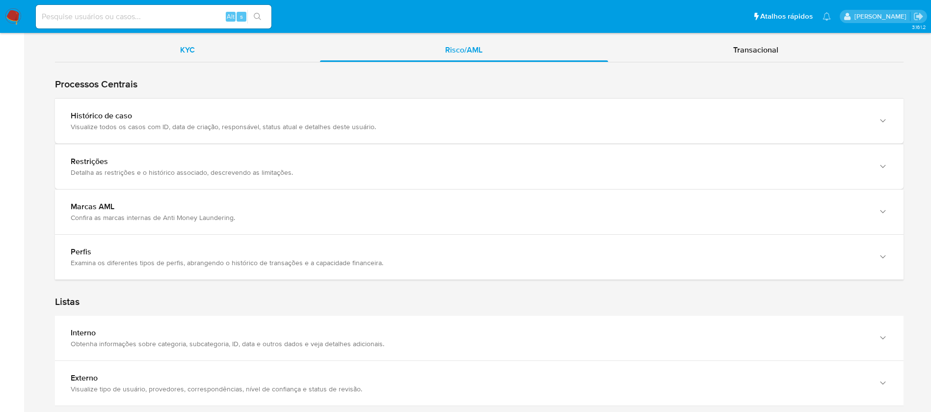
click at [181, 44] on span "KYC" at bounding box center [187, 49] width 15 height 11
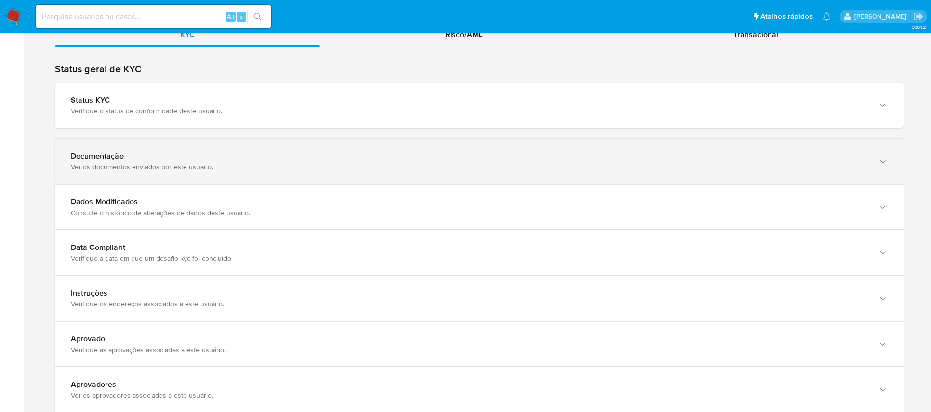
scroll to position [817, 0]
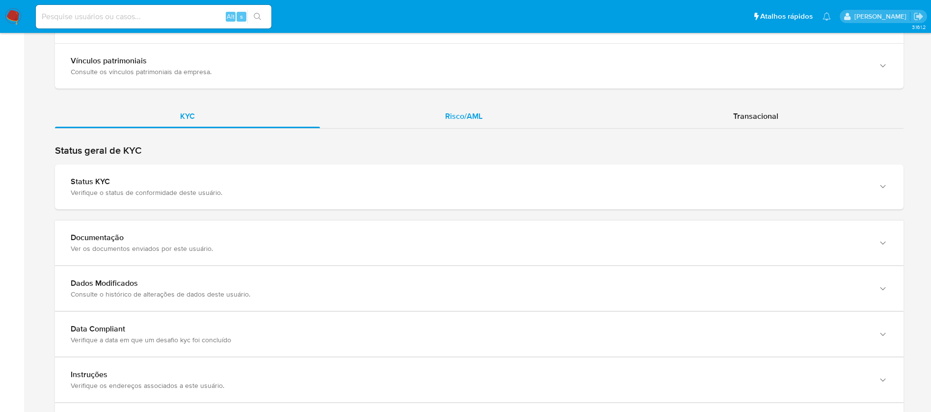
click at [456, 119] on span "Risco/AML" at bounding box center [463, 115] width 37 height 11
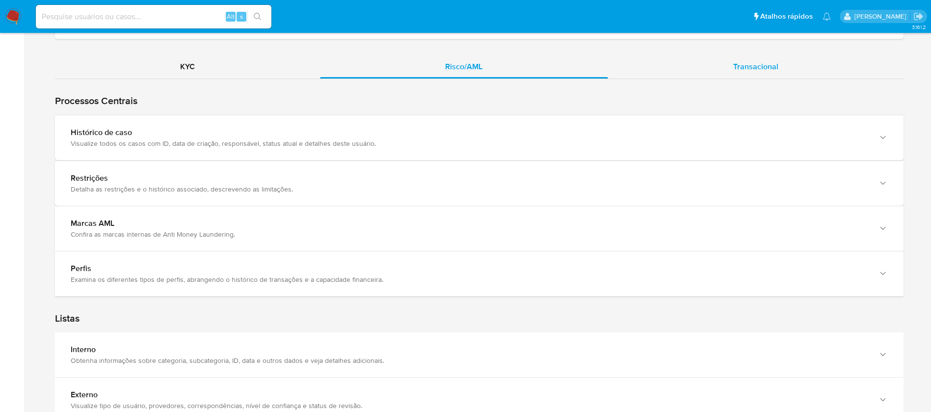
scroll to position [836, 0]
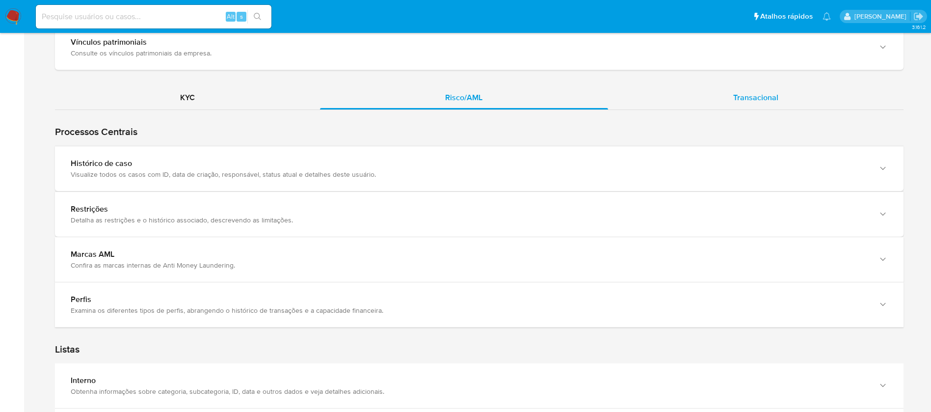
click at [768, 98] on span "Transacional" at bounding box center [755, 97] width 45 height 11
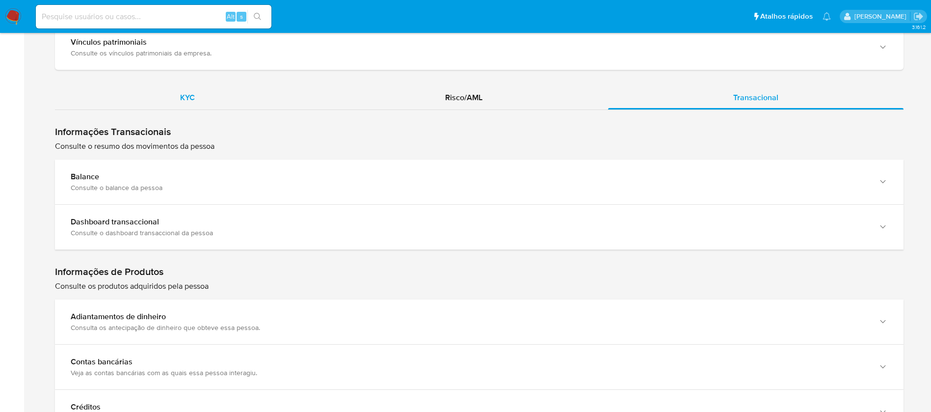
click at [193, 94] on span "KYC" at bounding box center [187, 97] width 15 height 11
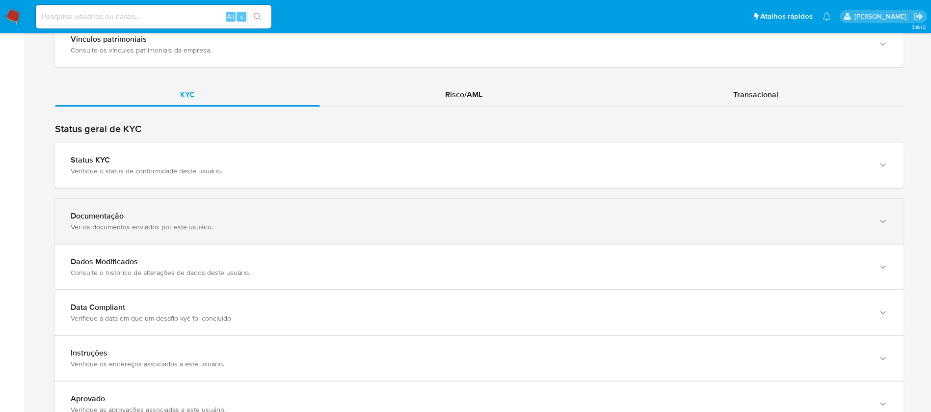
scroll to position [860, 0]
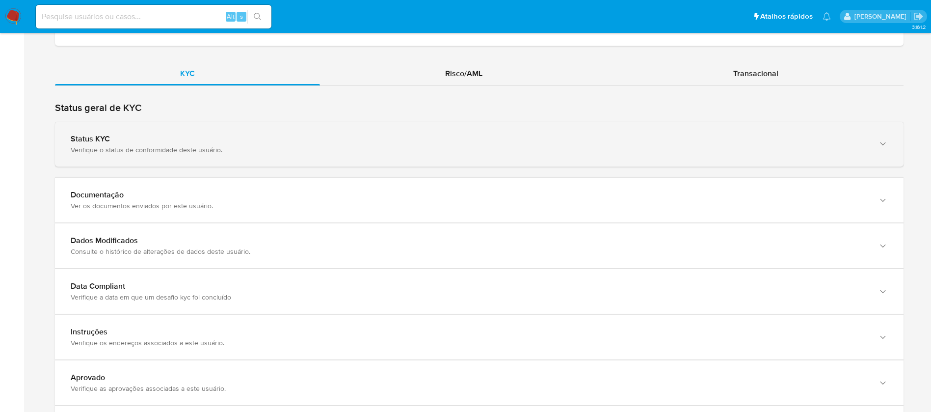
click at [193, 152] on div "Verifique o status de conformidade deste usuário." at bounding box center [470, 149] width 798 height 9
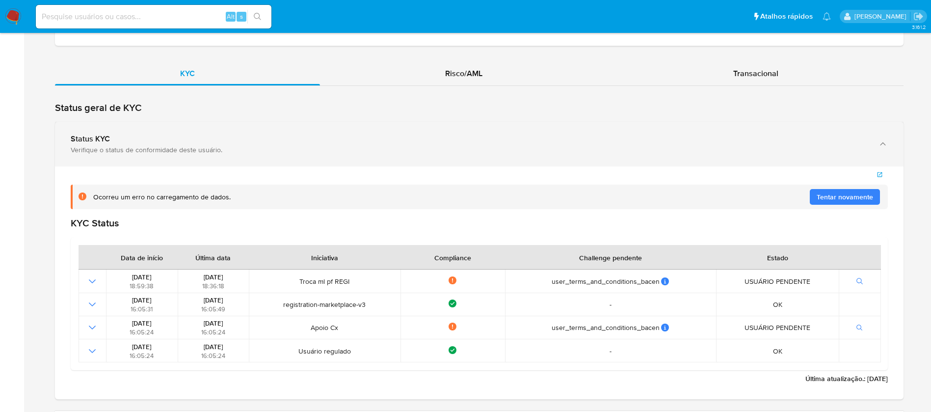
click at [193, 152] on div "Verifique o status de conformidade deste usuário." at bounding box center [470, 149] width 798 height 9
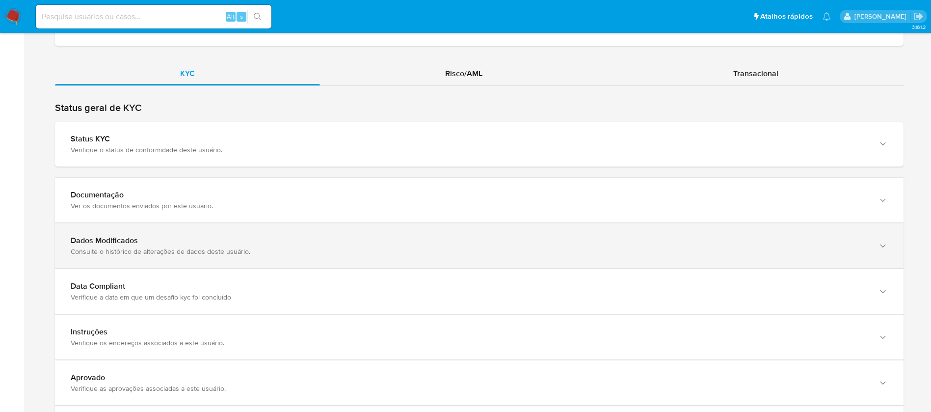
click at [157, 237] on div "Dados Modificados" at bounding box center [470, 241] width 798 height 10
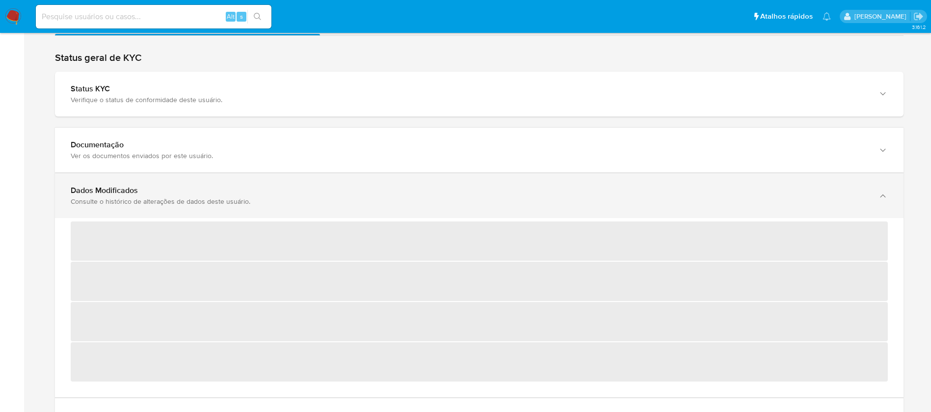
scroll to position [934, 0]
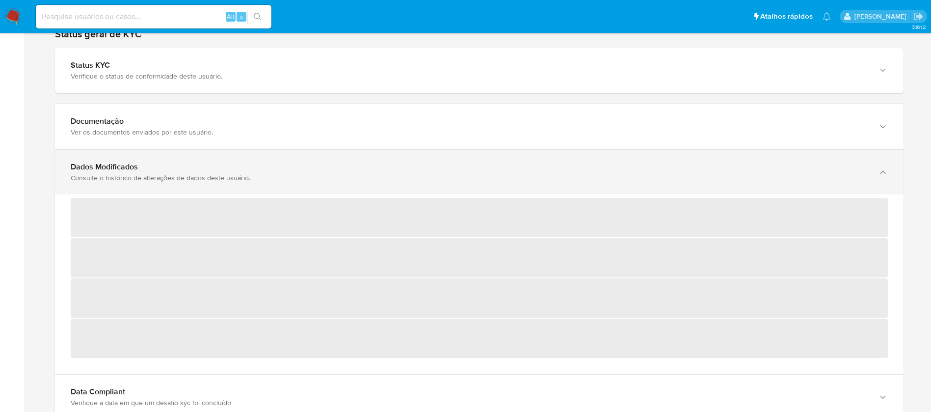
click at [157, 172] on div "Dados Modificados Consulte o histórico de alterações de dados deste usuário." at bounding box center [470, 172] width 798 height 20
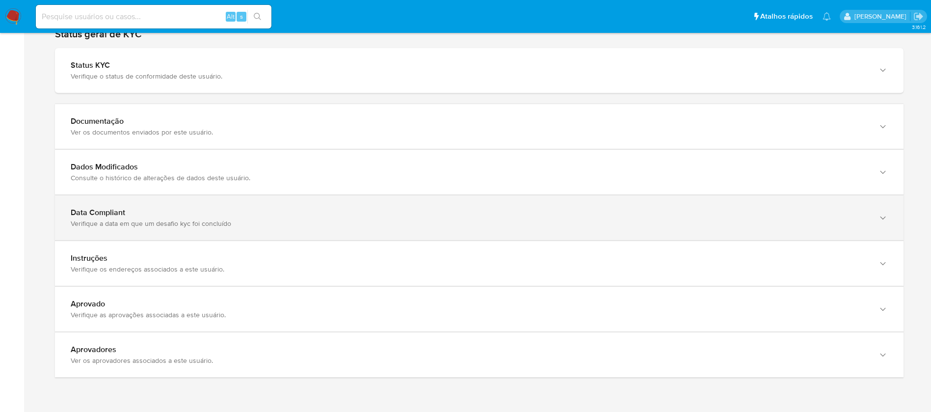
click at [145, 217] on div "Data Compliant Verifique a data em que um desafio kyc foi concluído" at bounding box center [470, 218] width 798 height 20
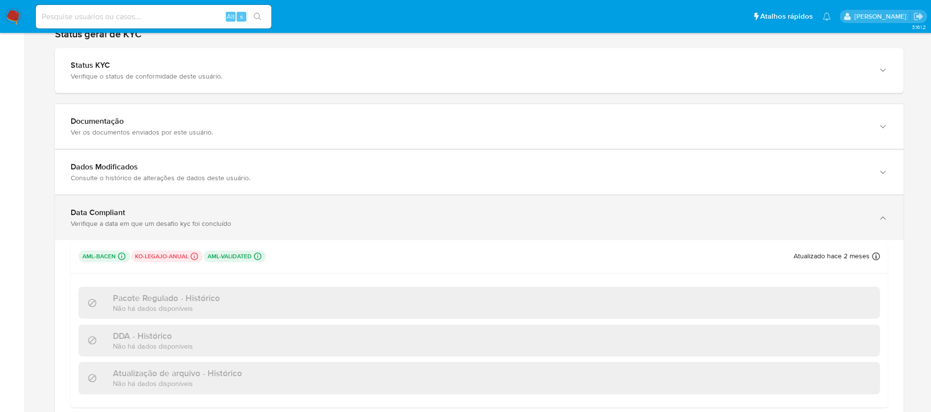
click at [145, 217] on div "Data Compliant Verifique a data em que um desafio kyc foi concluído" at bounding box center [470, 218] width 798 height 20
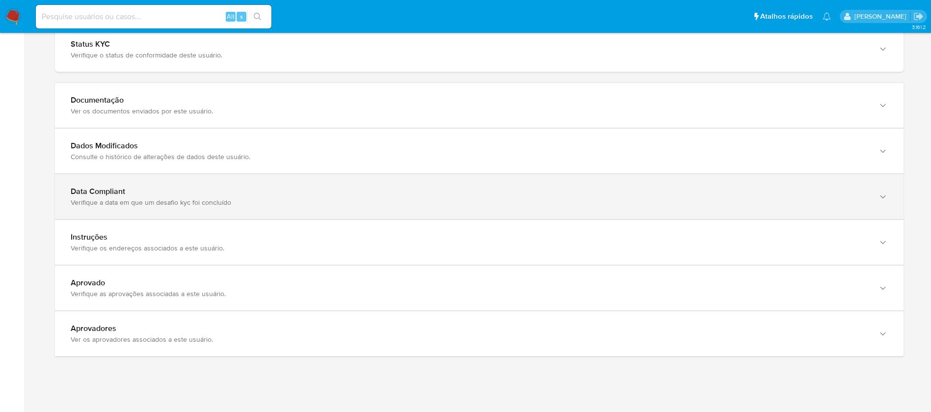
scroll to position [965, 0]
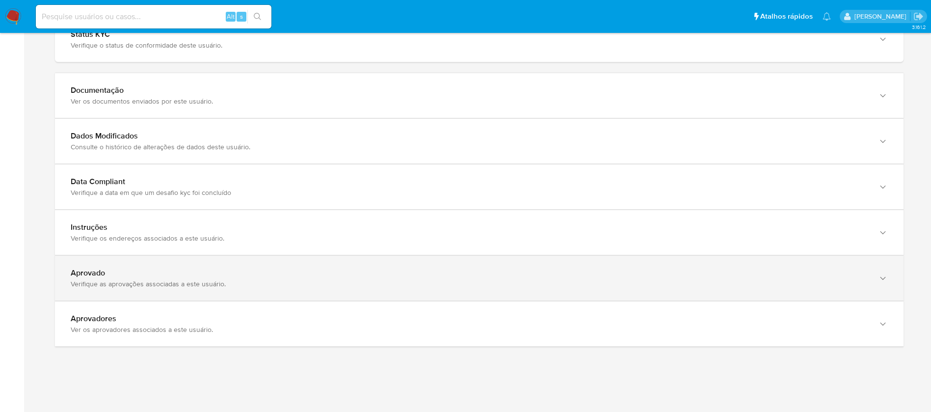
click at [137, 271] on div "Aprovado" at bounding box center [470, 273] width 798 height 10
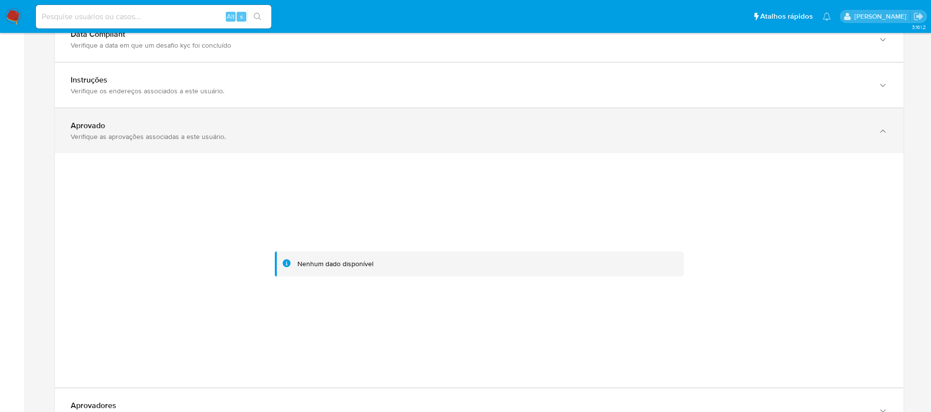
click at [134, 146] on div "Aprovado Verifique as aprovações associadas a este usuário." at bounding box center [479, 130] width 849 height 45
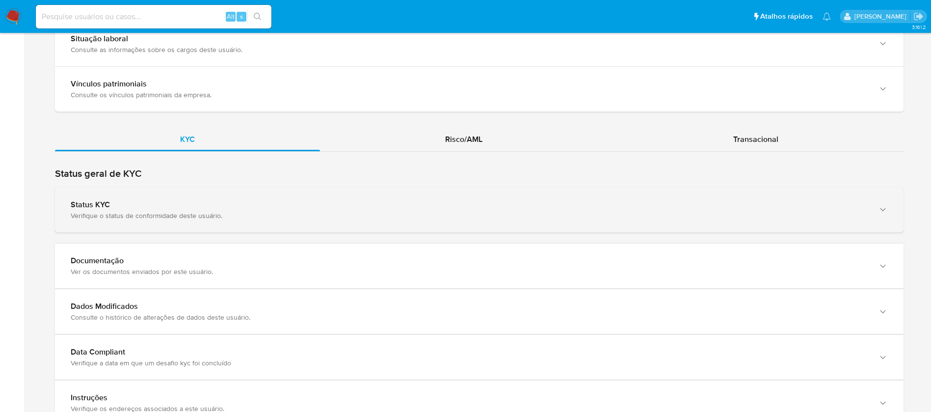
scroll to position [817, 0]
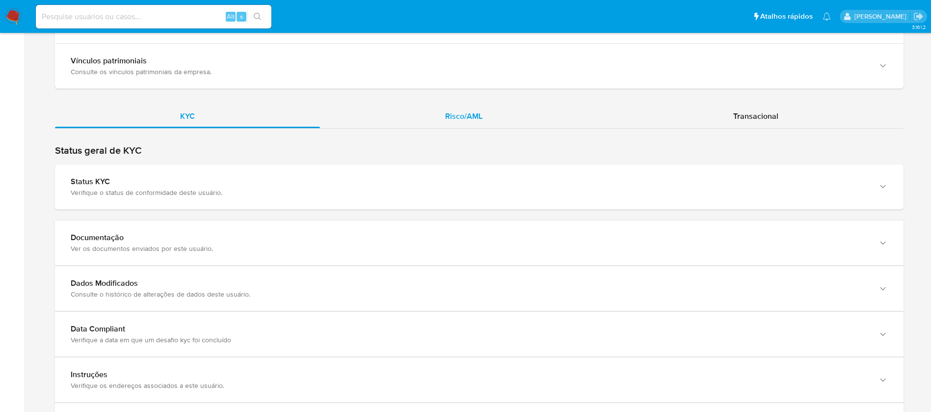
click at [470, 114] on span "Risco/AML" at bounding box center [463, 115] width 37 height 11
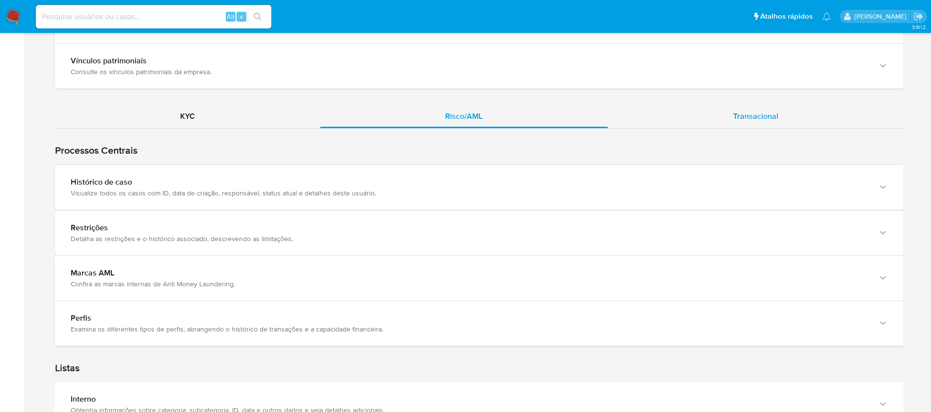
click at [757, 122] on div "Transacional" at bounding box center [756, 117] width 296 height 24
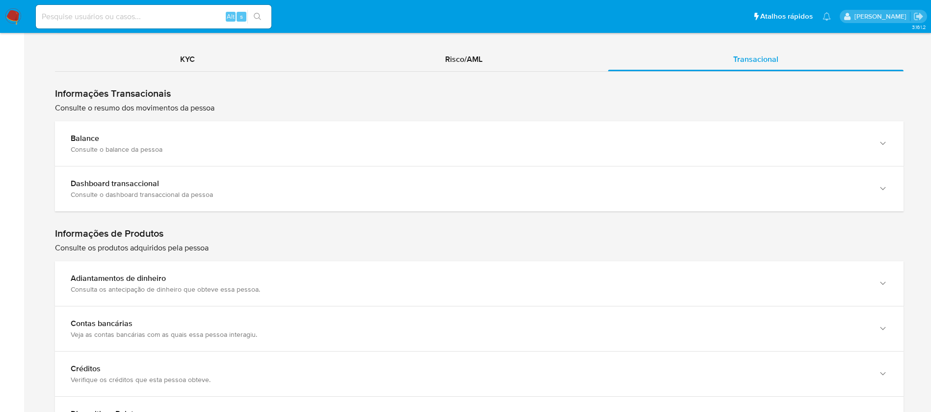
scroll to position [865, 0]
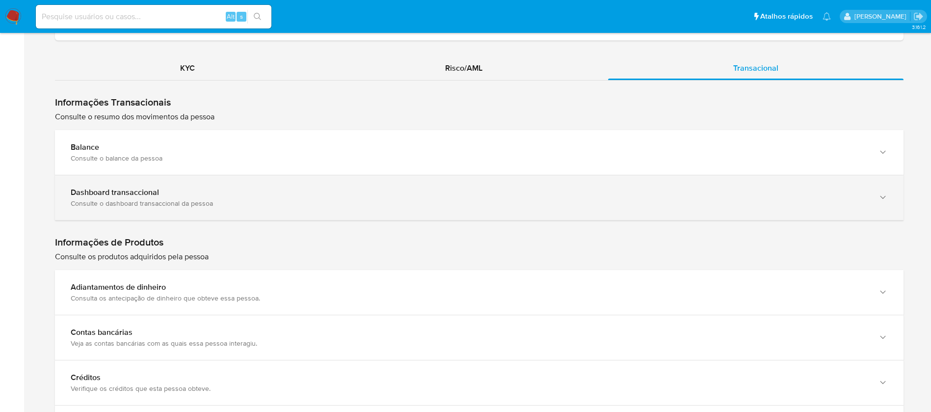
click at [249, 203] on div "Consulte o dashboard transaccional da pessoa" at bounding box center [470, 203] width 798 height 9
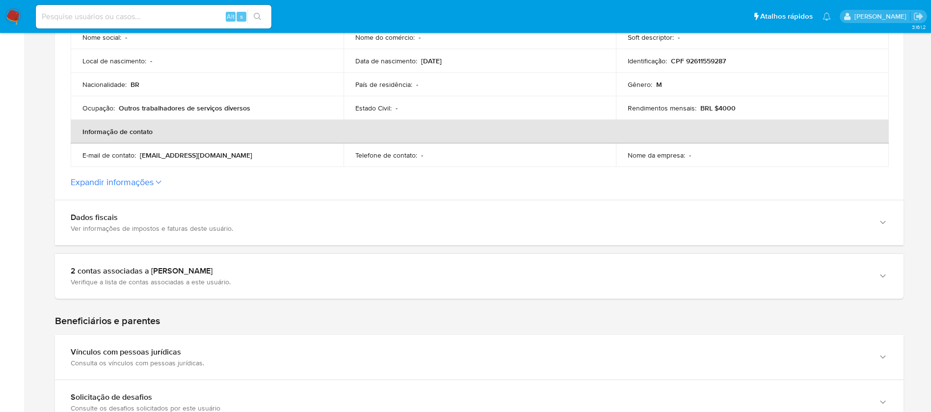
scroll to position [95, 0]
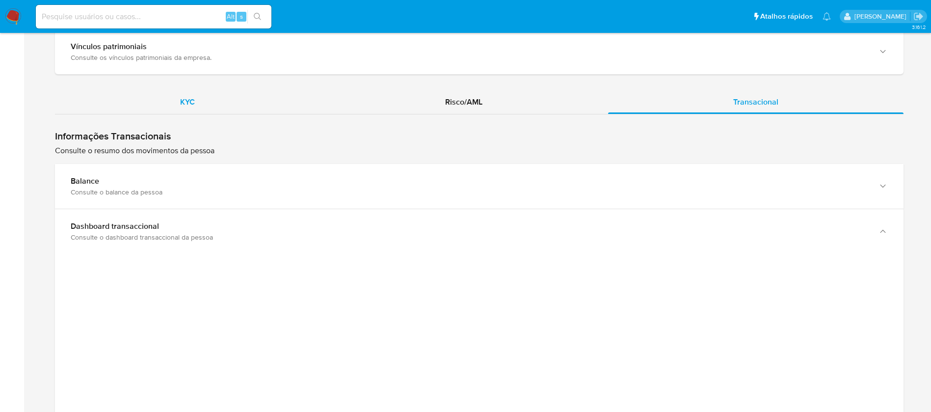
click at [193, 105] on span "KYC" at bounding box center [187, 101] width 15 height 11
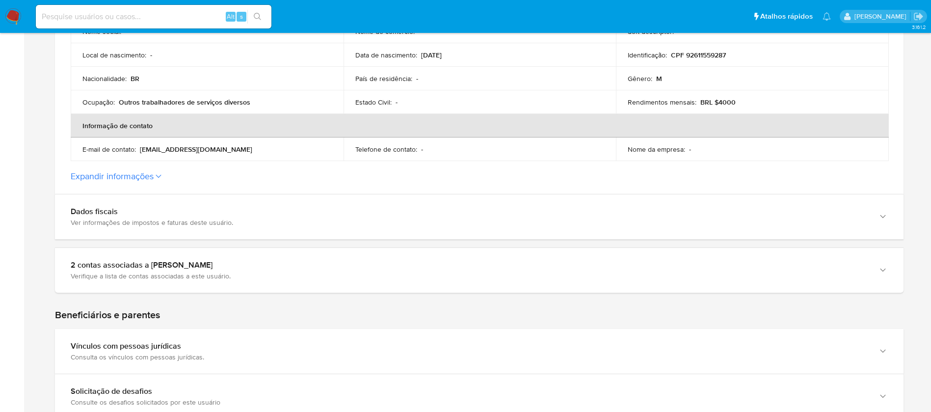
scroll to position [228, 0]
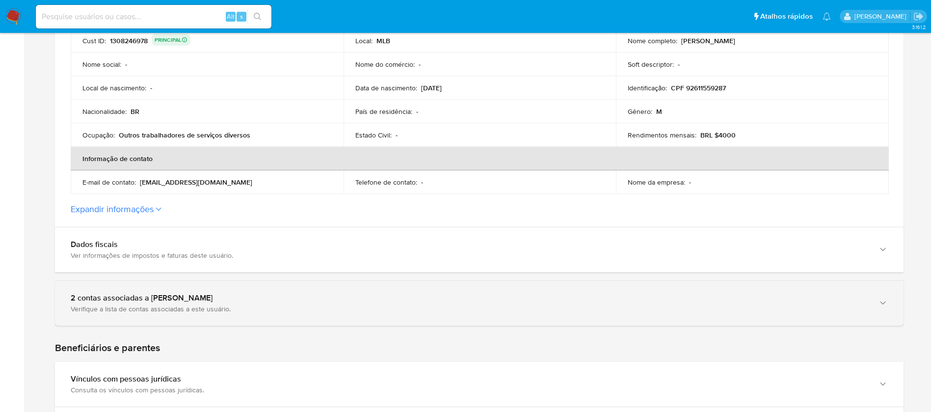
click at [266, 293] on div "2 contas associadas a Antonio Deyvison Silva Dos Santos" at bounding box center [470, 298] width 798 height 10
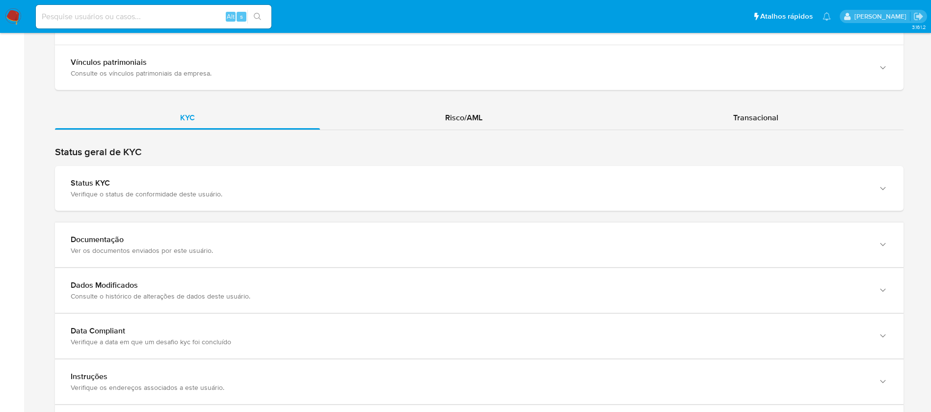
scroll to position [744, 0]
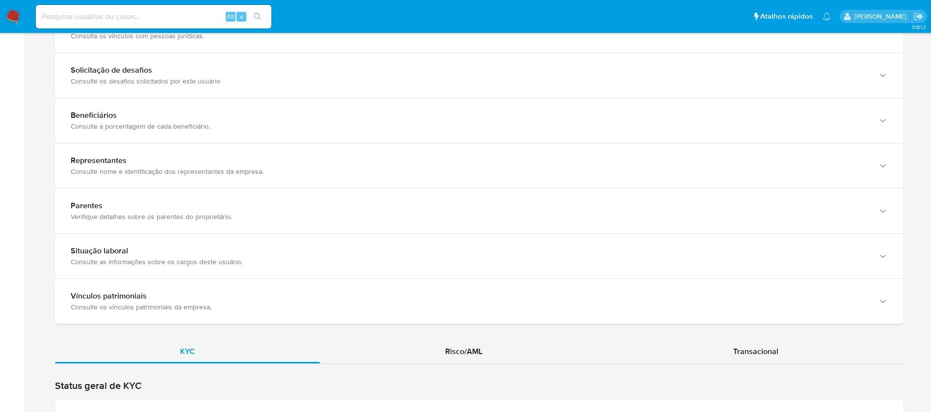
click at [14, 13] on img at bounding box center [13, 16] width 17 height 17
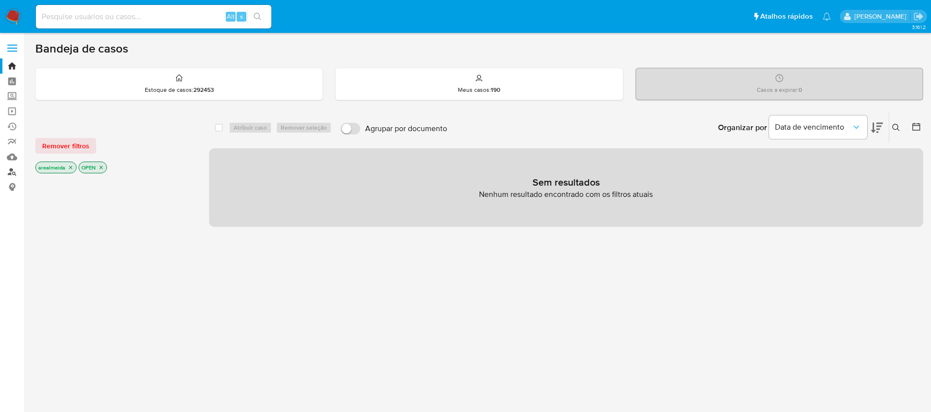
click at [12, 171] on link "Localizador de pessoas" at bounding box center [58, 171] width 117 height 15
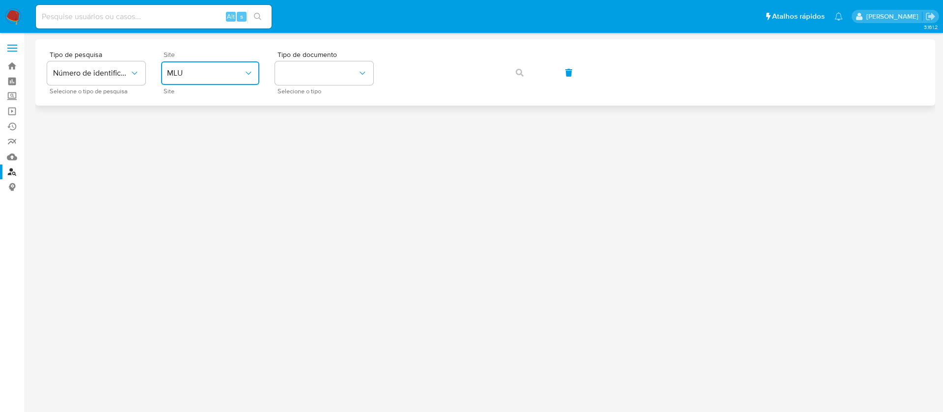
click at [213, 75] on span "MLU" at bounding box center [205, 73] width 77 height 10
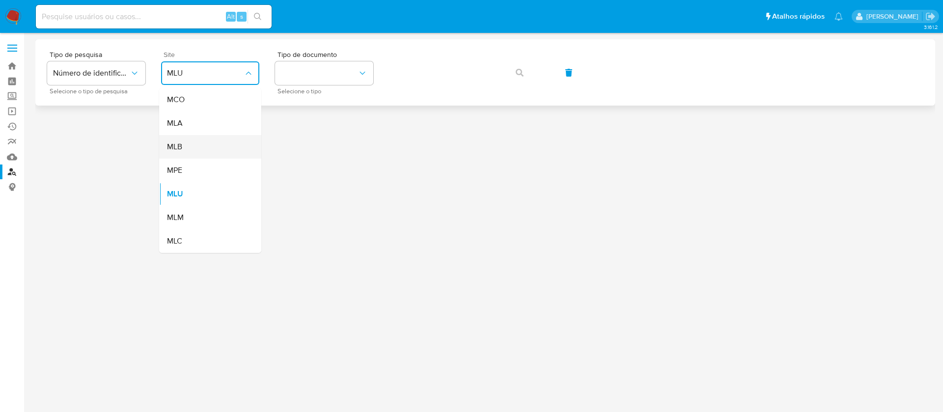
click at [191, 144] on div "MLB" at bounding box center [207, 147] width 81 height 24
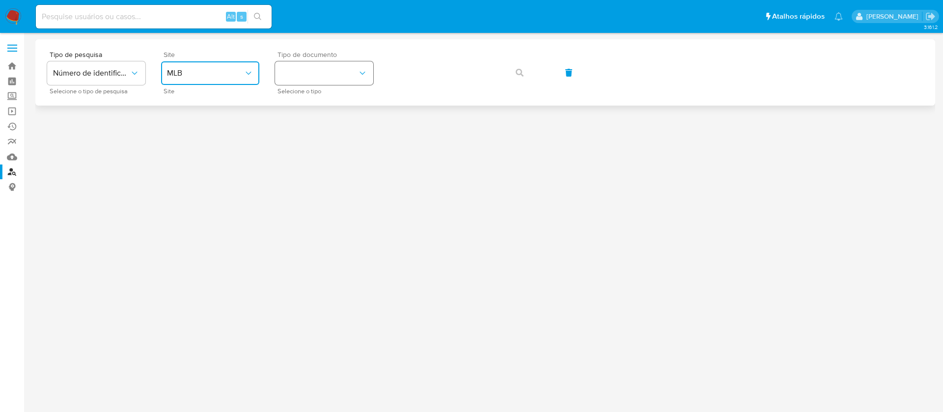
click at [335, 79] on button "identificationType" at bounding box center [324, 73] width 98 height 24
click at [310, 137] on div "CPF CPF" at bounding box center [321, 137] width 81 height 33
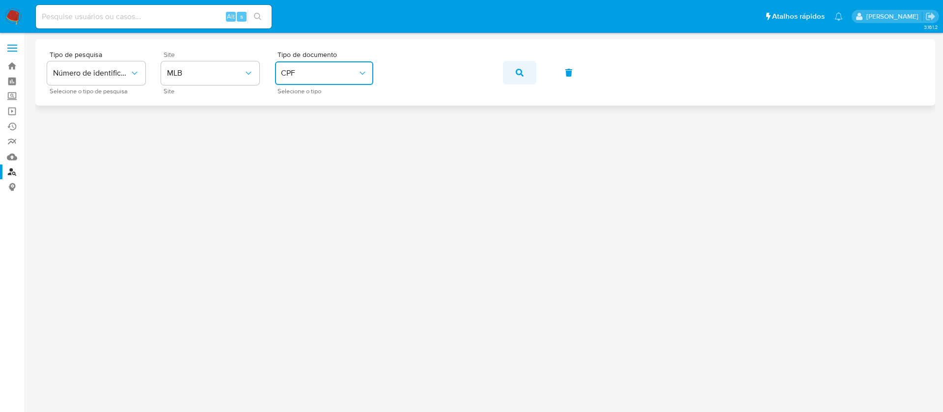
click at [515, 73] on button "button" at bounding box center [519, 73] width 33 height 24
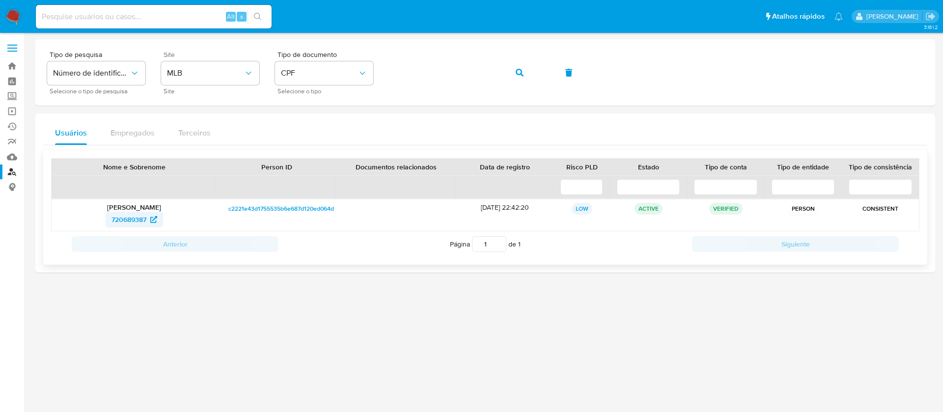
click at [126, 218] on span "720689387" at bounding box center [128, 220] width 35 height 16
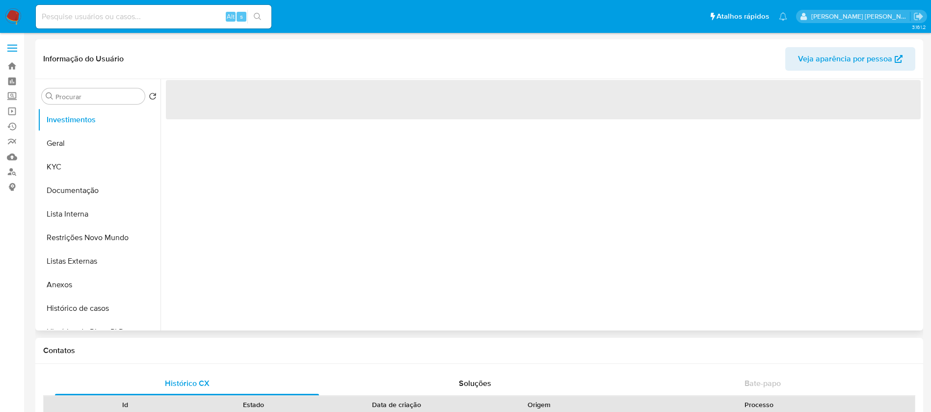
select select "10"
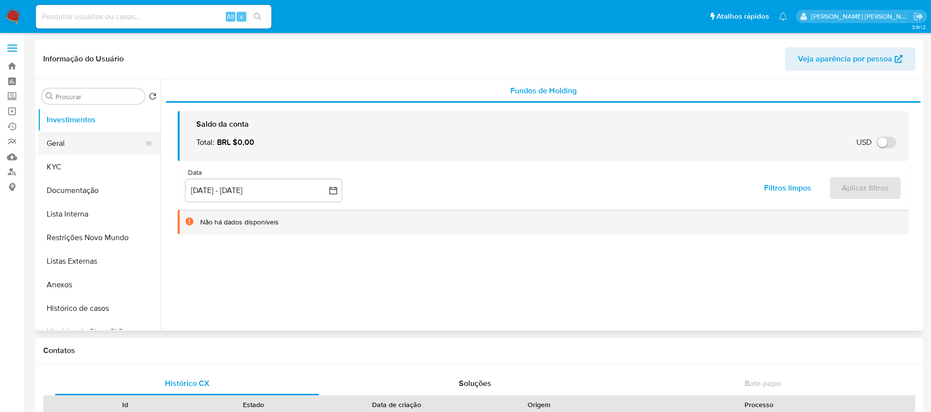
click at [68, 141] on button "Geral" at bounding box center [95, 144] width 115 height 24
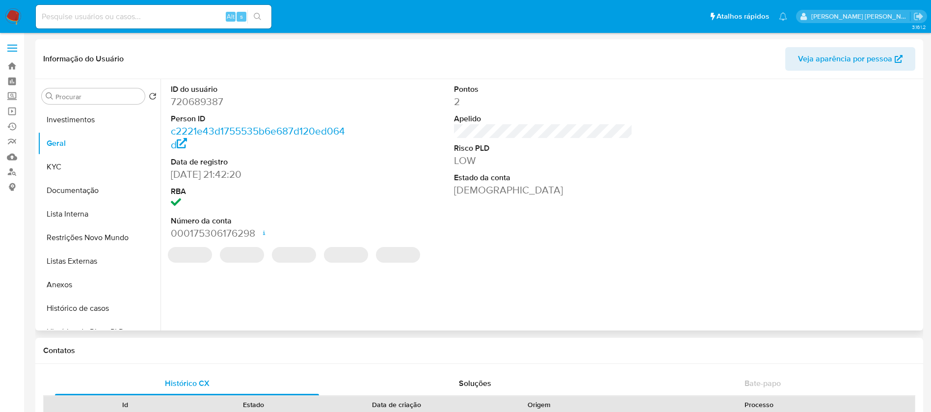
click at [205, 100] on dd "720689387" at bounding box center [260, 102] width 179 height 14
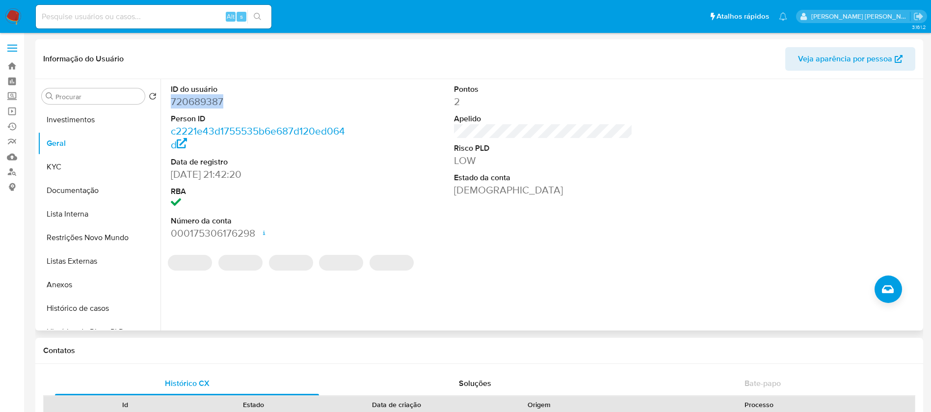
click at [205, 100] on dd "720689387" at bounding box center [260, 102] width 179 height 14
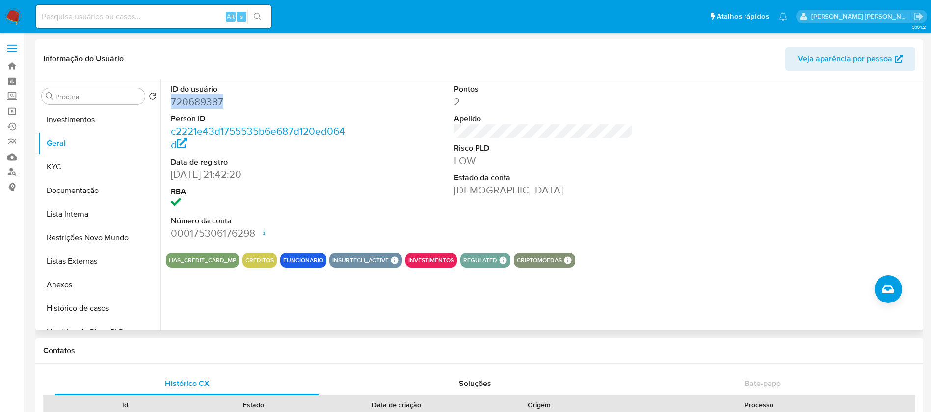
click at [193, 98] on dd "720689387" at bounding box center [260, 102] width 179 height 14
click at [206, 130] on link "c2221e43d1755535b6e687d120ed064d" at bounding box center [258, 138] width 174 height 28
click at [637, 205] on div "ID do usuário 720689387 Person ID c2221e43d1755535b6e687d120ed064d Data de regi…" at bounding box center [543, 162] width 755 height 166
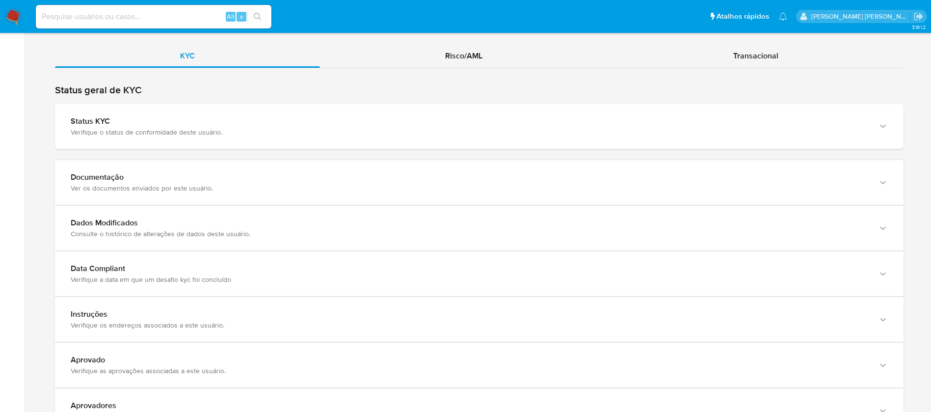
scroll to position [744, 0]
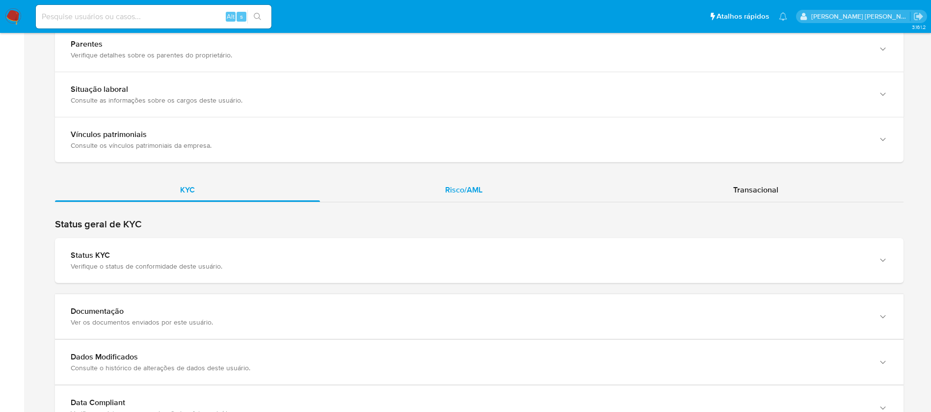
click at [455, 189] on span "Risco/AML" at bounding box center [463, 189] width 37 height 11
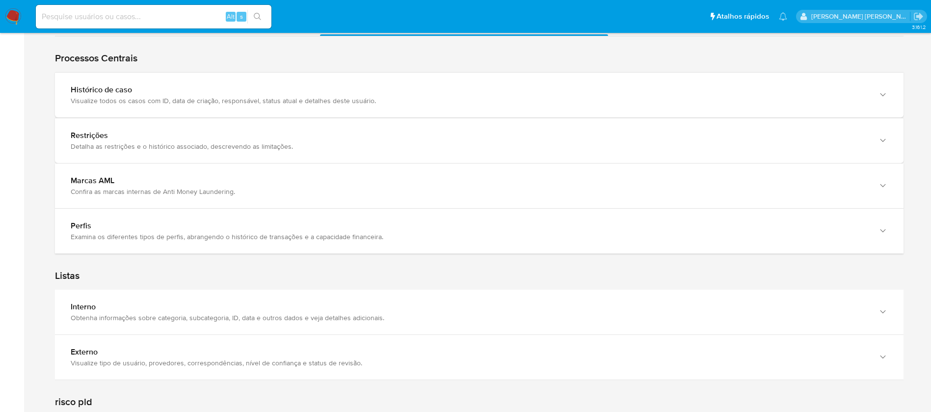
scroll to position [615, 0]
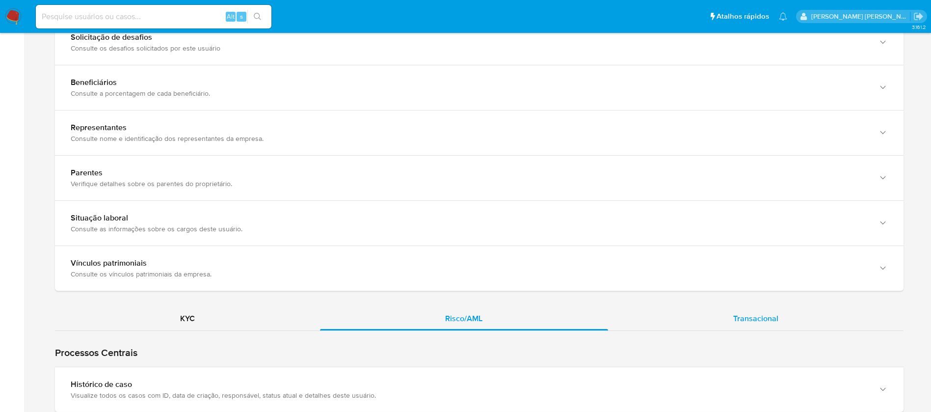
click at [751, 316] on span "Transacional" at bounding box center [755, 318] width 45 height 11
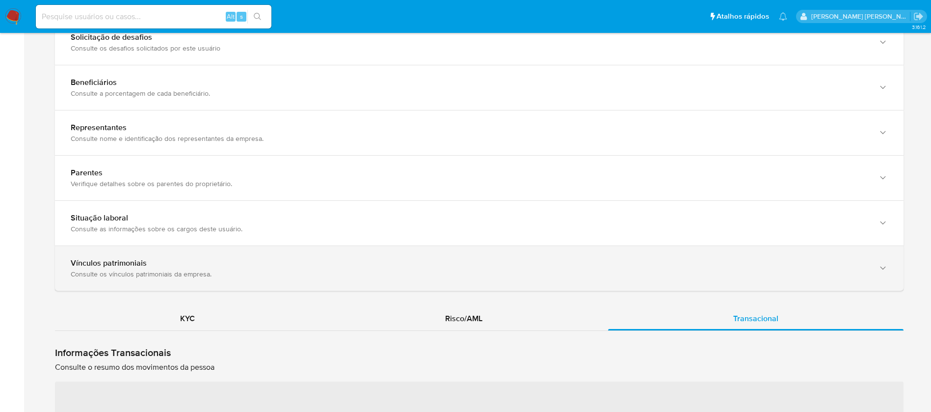
scroll to position [762, 0]
